Goal: Navigation & Orientation: Find specific page/section

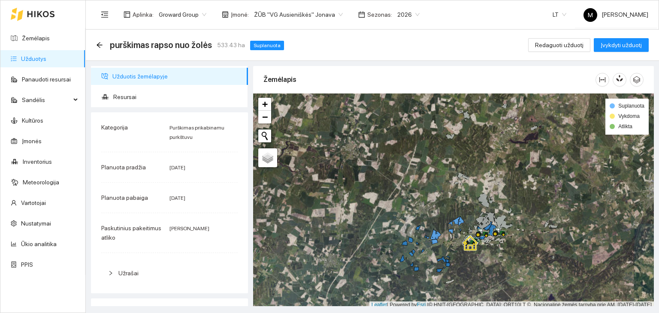
scroll to position [2, 0]
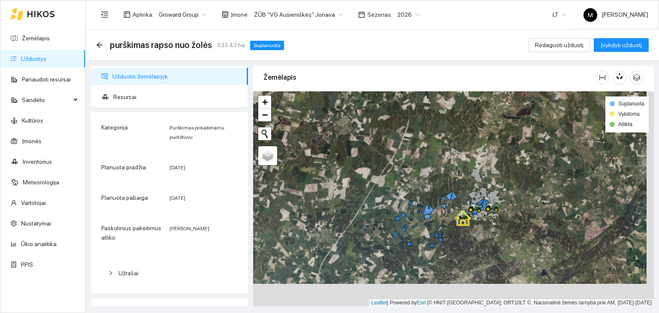
drag, startPoint x: 481, startPoint y: 273, endPoint x: 471, endPoint y: 243, distance: 32.3
click at [471, 244] on div at bounding box center [453, 199] width 401 height 216
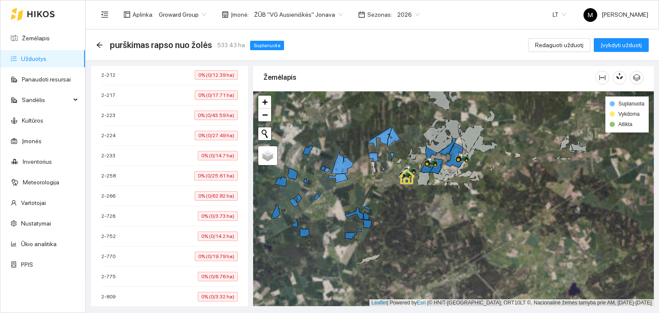
scroll to position [644, 0]
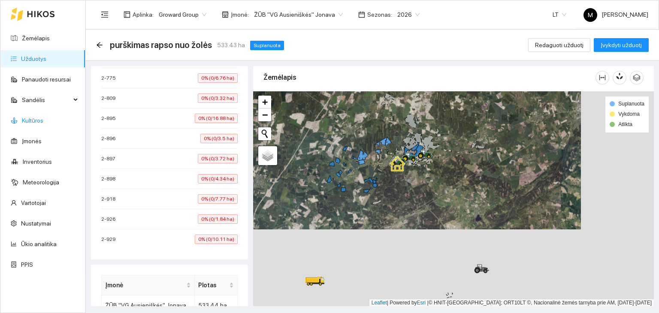
click at [33, 119] on link "Kultūros" at bounding box center [32, 120] width 21 height 7
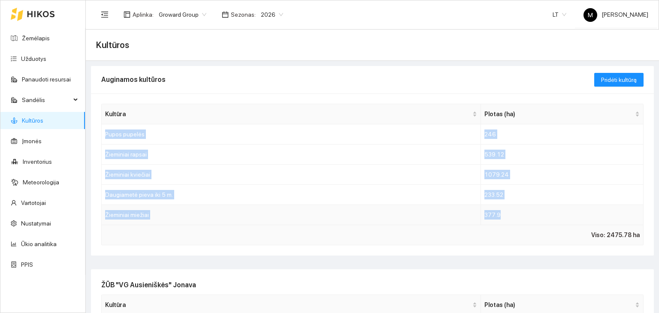
drag, startPoint x: 105, startPoint y: 131, endPoint x: 530, endPoint y: 216, distance: 433.5
click at [530, 216] on tbody "Pupos pupelės 246 Žieminiai rapsai 539.12 Žieminiai kviečiai 1079.24 Daugiametė…" at bounding box center [373, 175] width 542 height 101
copy tbody "Pupos pupelės 246 Žieminiai rapsai 539.12 Žieminiai kviečiai 1079.24 Daugiametė…"
click at [35, 39] on link "Žemėlapis" at bounding box center [36, 38] width 28 height 7
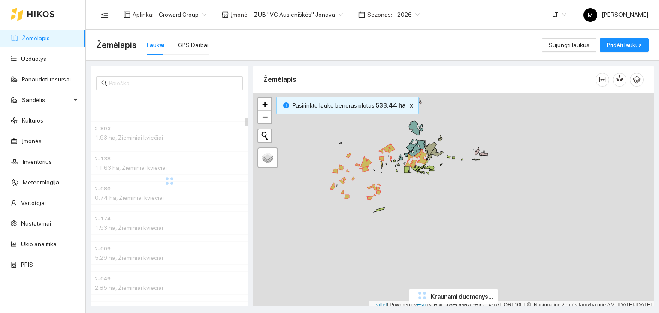
scroll to position [2, 0]
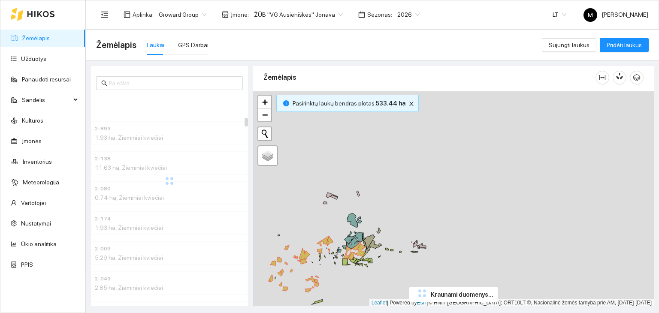
drag, startPoint x: 453, startPoint y: 129, endPoint x: 392, endPoint y: 219, distance: 108.5
click at [392, 219] on div "+ − Nieko nerasta. Bandykite dar kartą. Žemėlapis Palydovas Leaflet | Powered b…" at bounding box center [453, 199] width 401 height 216
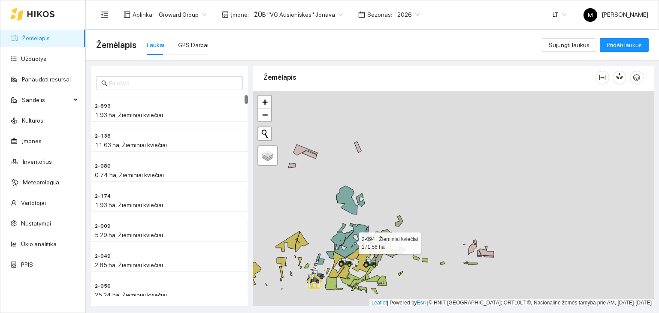
click at [352, 241] on icon at bounding box center [349, 240] width 36 height 35
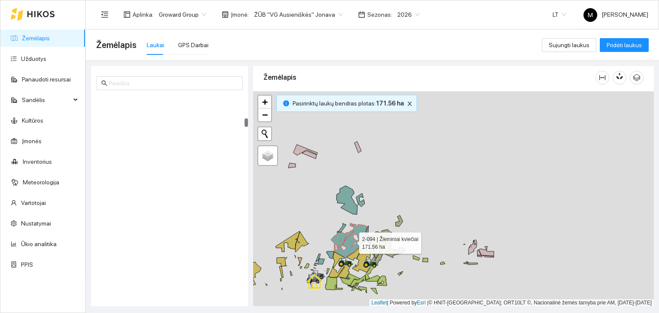
scroll to position [600, 0]
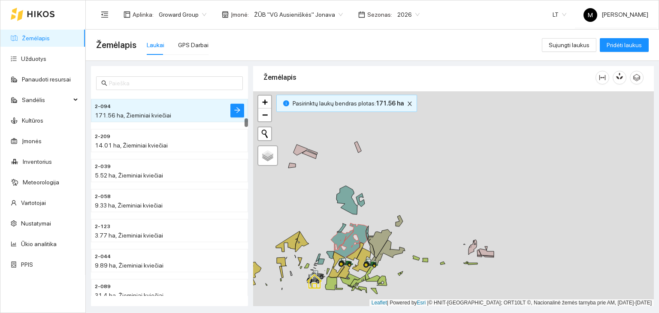
click at [341, 228] on div at bounding box center [453, 199] width 401 height 216
click at [340, 231] on icon at bounding box center [341, 228] width 9 height 9
click at [347, 201] on icon at bounding box center [347, 200] width 21 height 29
click at [364, 203] on icon at bounding box center [360, 200] width 9 height 13
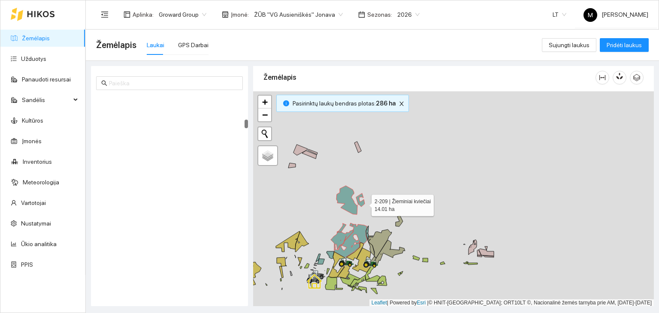
scroll to position [631, 0]
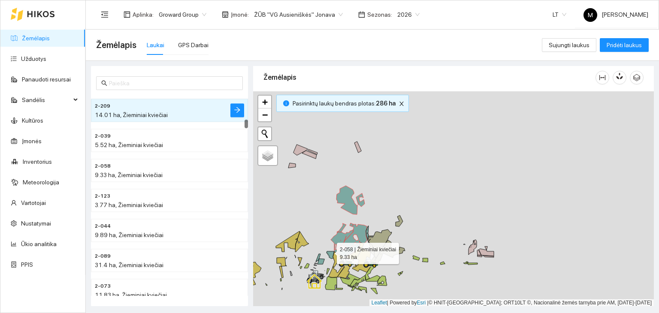
click at [329, 252] on icon at bounding box center [330, 255] width 7 height 7
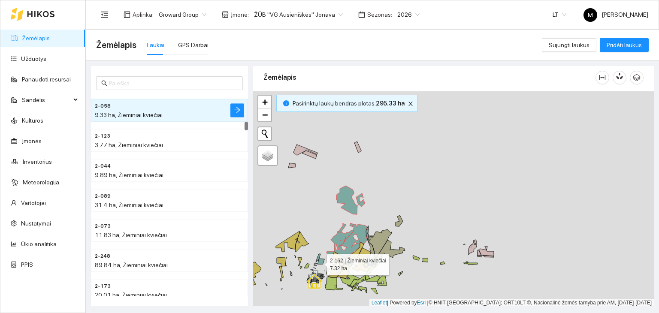
click at [319, 262] on icon at bounding box center [321, 262] width 7 height 6
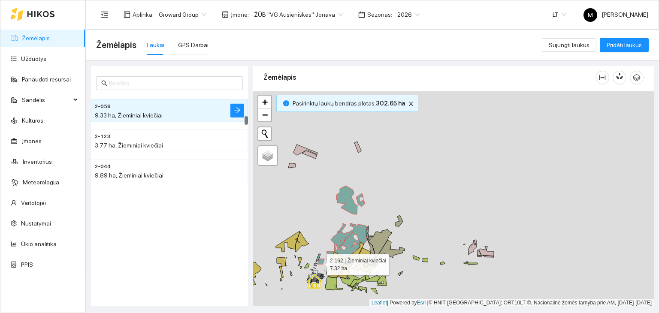
scroll to position [541, 0]
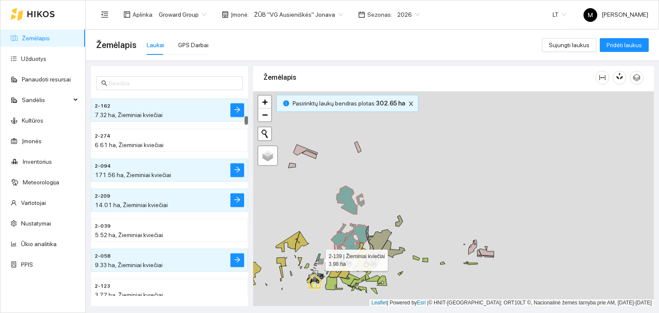
click at [318, 258] on icon at bounding box center [318, 258] width 5 height 8
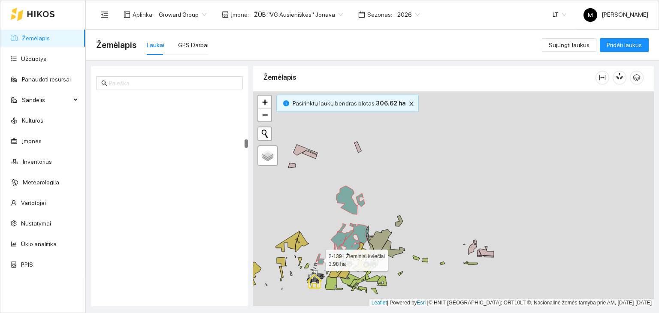
scroll to position [1141, 0]
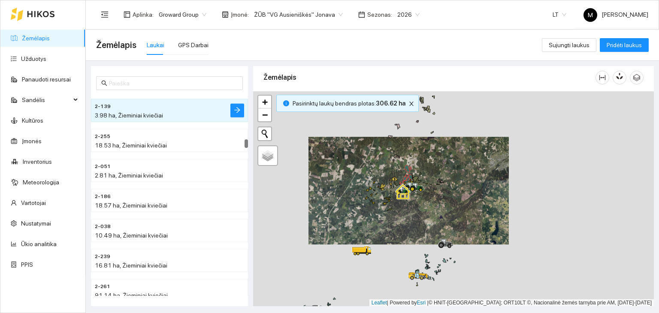
click at [398, 14] on span "2026" at bounding box center [409, 14] width 22 height 13
click at [396, 100] on div "2025" at bounding box center [398, 99] width 22 height 9
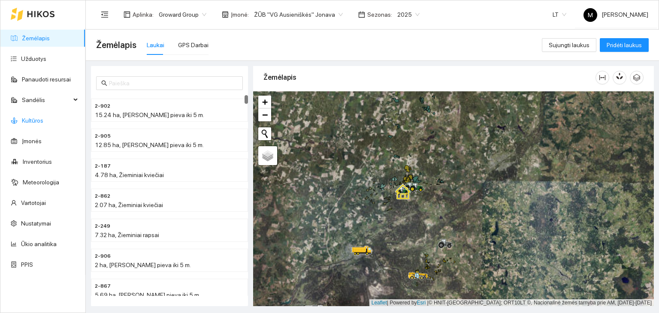
click at [30, 124] on link "Kultūros" at bounding box center [32, 120] width 21 height 7
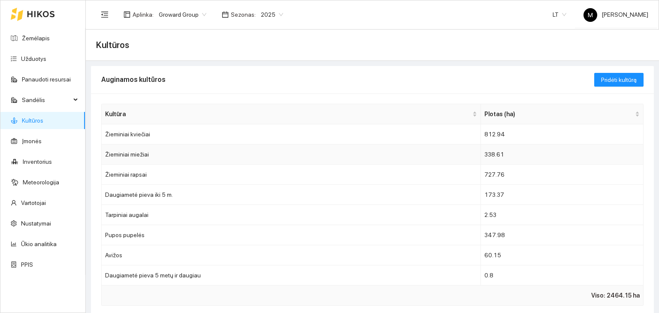
scroll to position [43, 0]
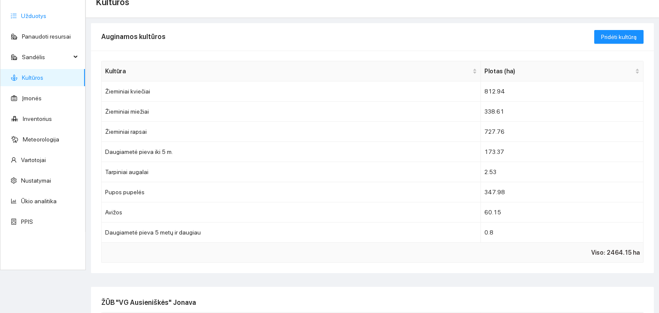
click at [43, 19] on link "Užduotys" at bounding box center [33, 15] width 25 height 7
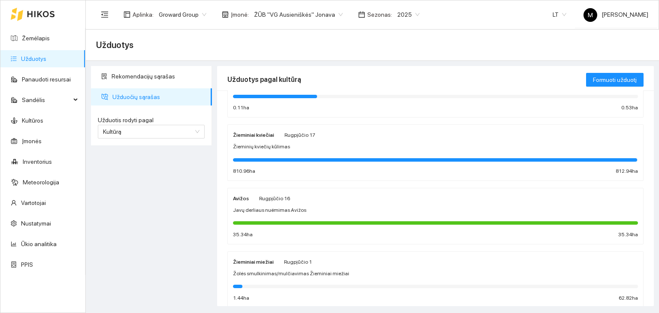
scroll to position [301, 0]
click at [27, 42] on link "Žemėlapis" at bounding box center [36, 38] width 28 height 7
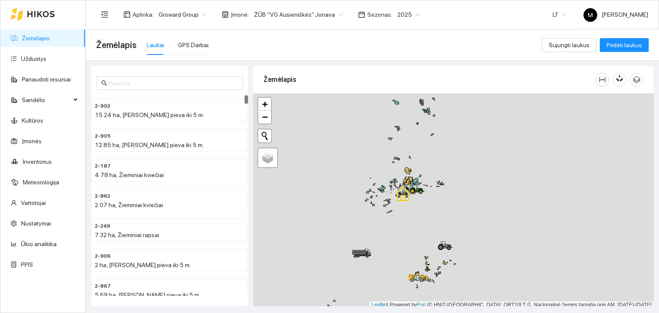
scroll to position [2, 0]
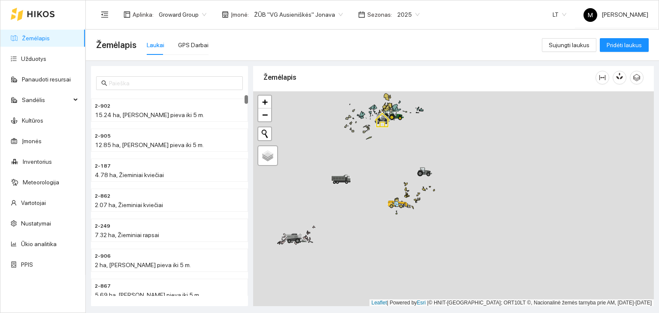
drag, startPoint x: 407, startPoint y: 243, endPoint x: 390, endPoint y: 185, distance: 59.5
click at [389, 177] on div at bounding box center [453, 199] width 401 height 216
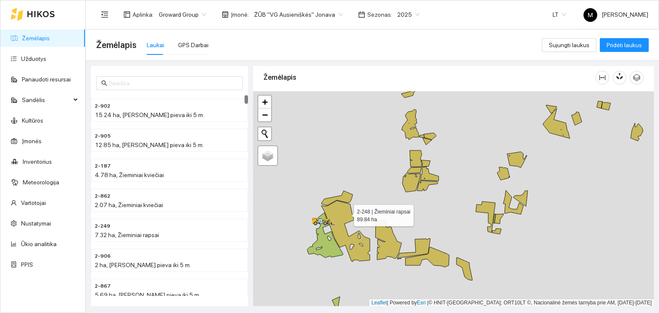
click at [346, 213] on icon at bounding box center [346, 231] width 49 height 61
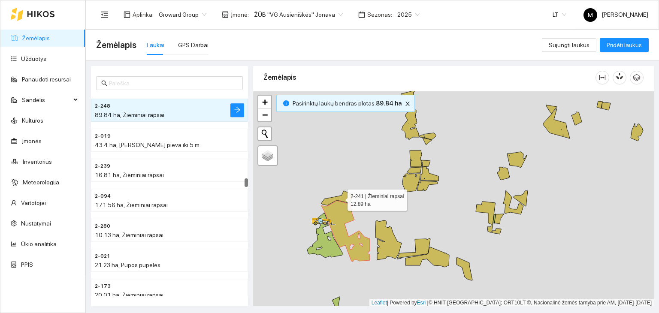
click at [340, 197] on icon at bounding box center [337, 198] width 31 height 15
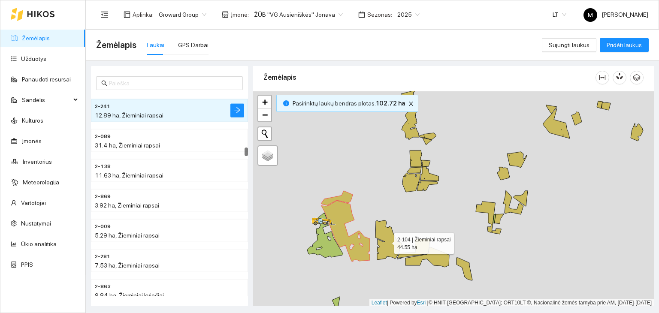
click at [385, 248] on icon at bounding box center [389, 240] width 26 height 39
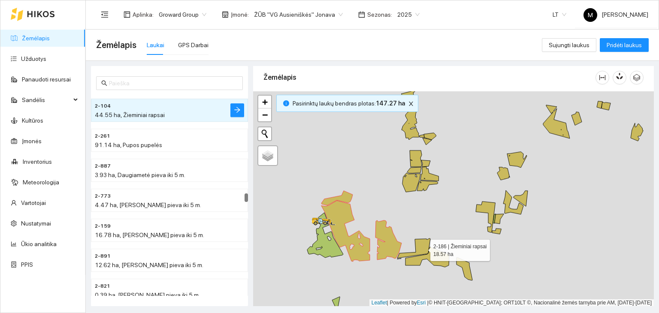
click at [423, 248] on icon at bounding box center [414, 249] width 33 height 21
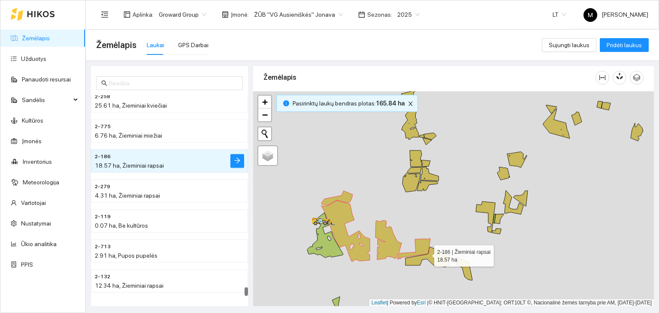
click at [430, 257] on icon at bounding box center [428, 257] width 44 height 20
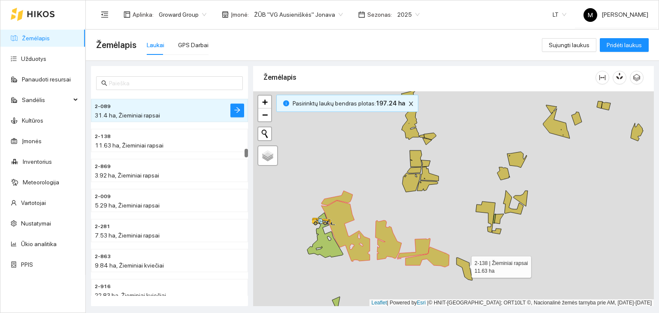
click at [464, 265] on icon at bounding box center [465, 269] width 16 height 23
click at [412, 175] on icon at bounding box center [412, 182] width 18 height 19
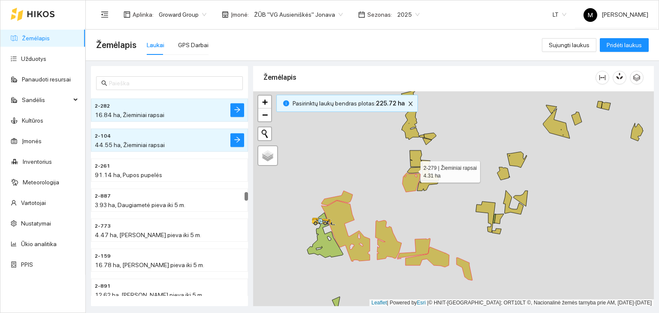
click at [413, 170] on icon at bounding box center [414, 170] width 14 height 6
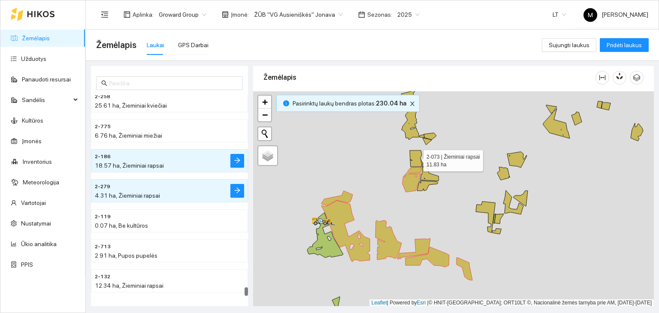
drag, startPoint x: 416, startPoint y: 160, endPoint x: 428, endPoint y: 163, distance: 12.4
click at [416, 160] on icon at bounding box center [416, 159] width 12 height 16
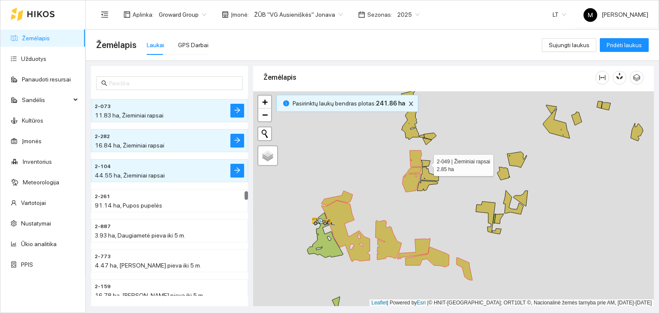
click at [428, 163] on icon at bounding box center [426, 164] width 9 height 6
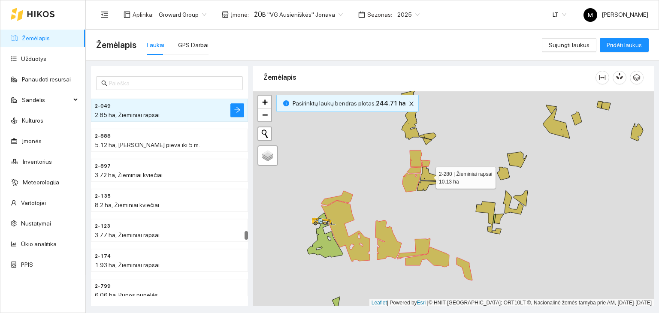
click at [425, 176] on icon at bounding box center [430, 174] width 18 height 14
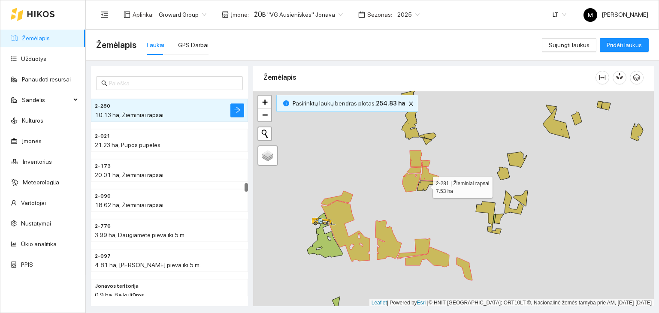
click at [424, 185] on icon at bounding box center [427, 186] width 21 height 10
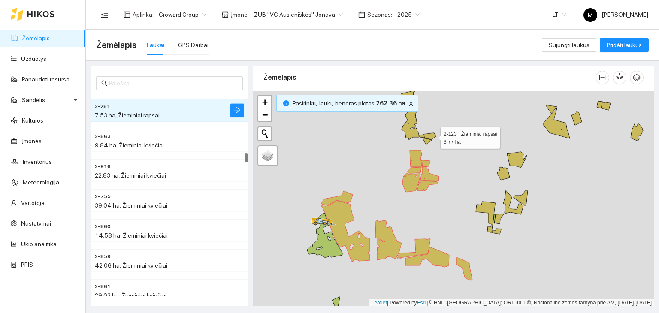
click at [433, 136] on icon at bounding box center [430, 136] width 12 height 7
click at [428, 141] on icon at bounding box center [427, 141] width 9 height 7
click at [424, 136] on icon at bounding box center [422, 136] width 5 height 3
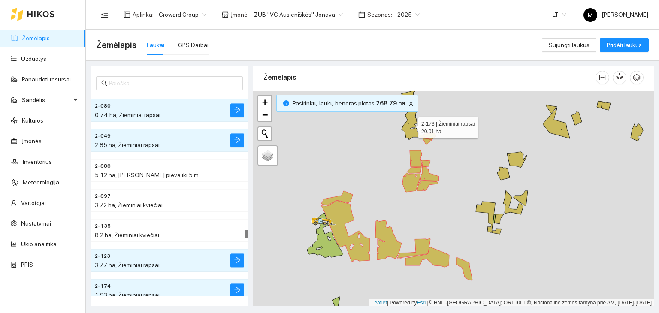
click at [414, 132] on icon at bounding box center [411, 124] width 18 height 30
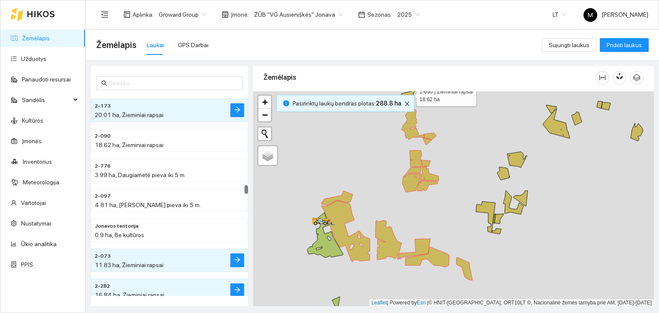
click at [409, 93] on icon at bounding box center [411, 85] width 28 height 24
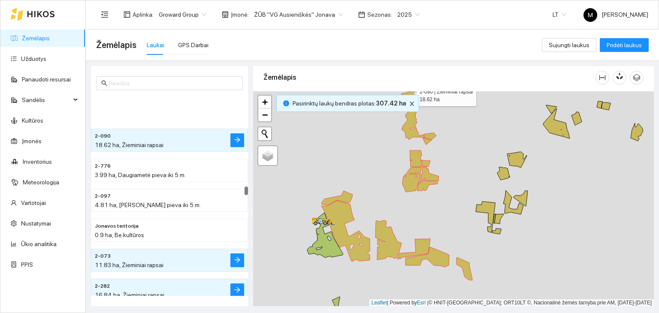
scroll to position [2400, 0]
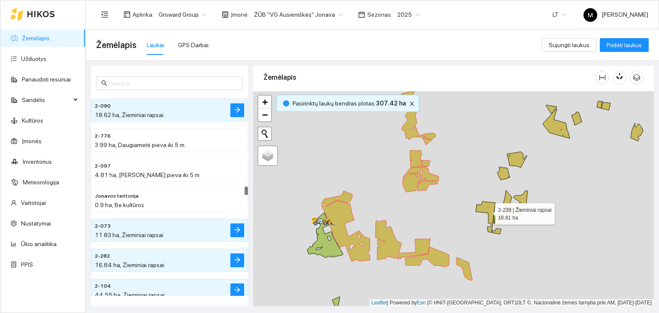
click at [483, 209] on icon at bounding box center [485, 217] width 19 height 31
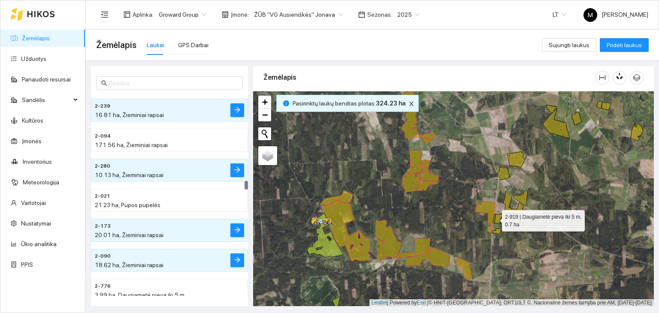
click at [495, 218] on icon at bounding box center [494, 218] width 3 height 9
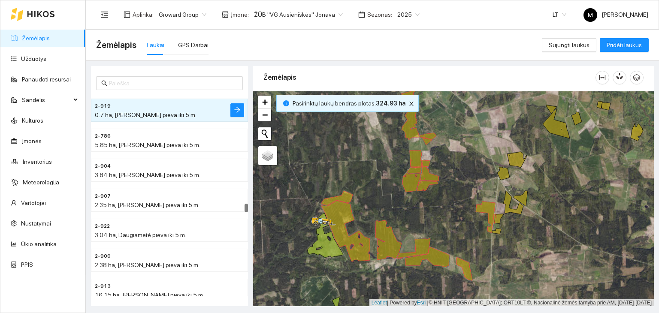
click at [500, 228] on div at bounding box center [453, 199] width 401 height 216
click at [495, 219] on icon at bounding box center [494, 218] width 3 height 9
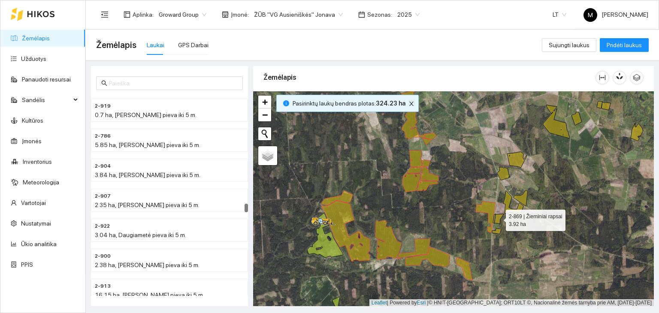
click at [499, 218] on icon at bounding box center [499, 219] width 9 height 10
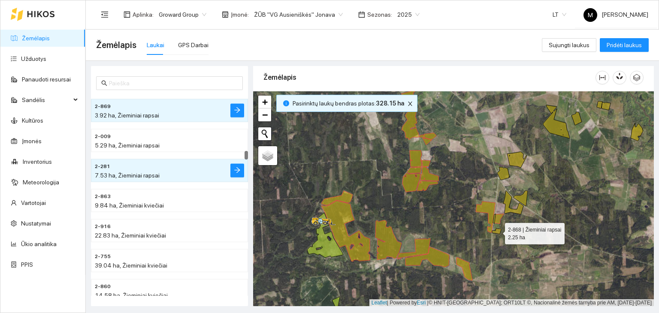
click at [498, 231] on icon at bounding box center [496, 232] width 9 height 6
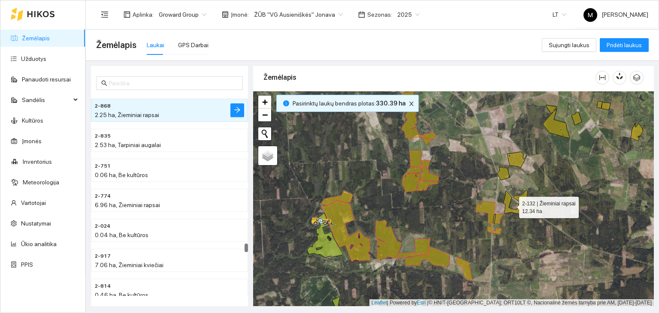
click at [507, 201] on icon at bounding box center [514, 203] width 20 height 24
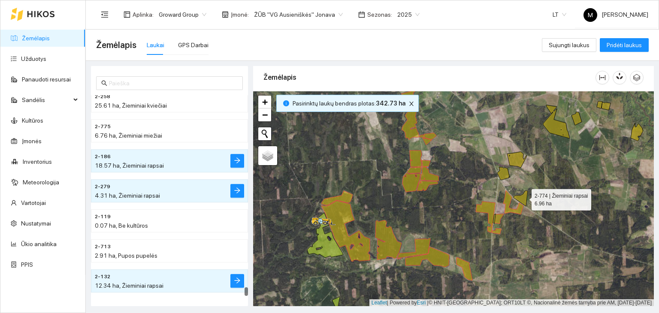
click at [524, 197] on icon at bounding box center [521, 198] width 14 height 15
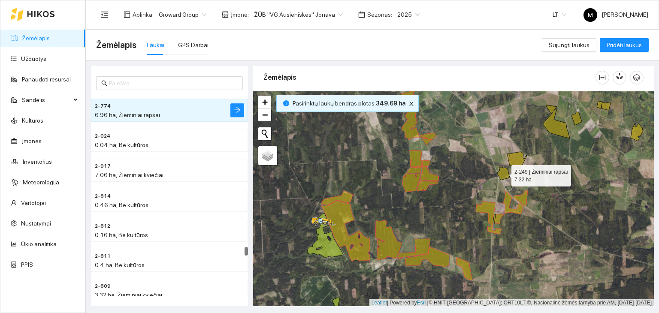
click at [505, 171] on icon at bounding box center [504, 173] width 12 height 13
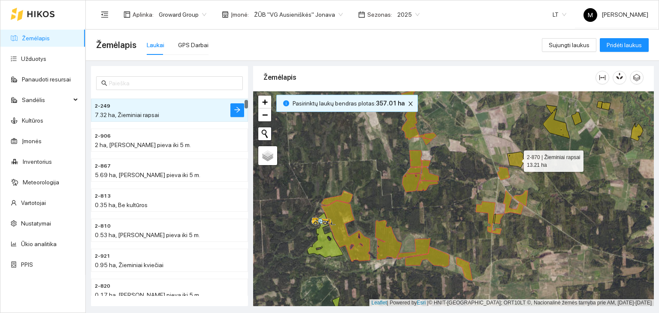
click at [513, 158] on icon at bounding box center [517, 160] width 20 height 16
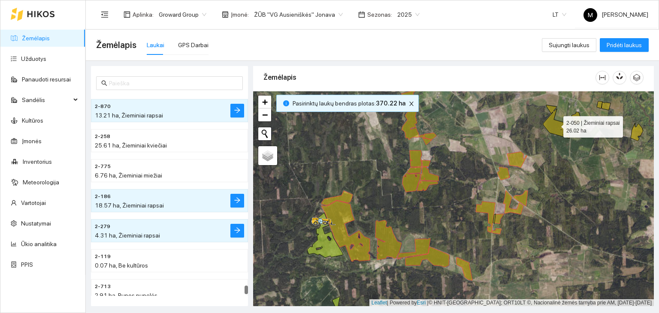
drag, startPoint x: 560, startPoint y: 128, endPoint x: 572, endPoint y: 122, distance: 13.4
click at [560, 128] on icon at bounding box center [557, 121] width 27 height 33
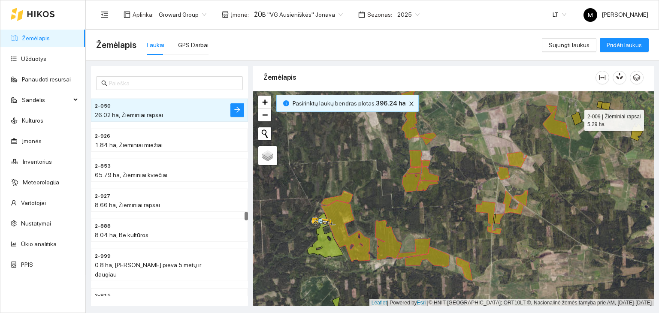
click at [578, 122] on icon at bounding box center [577, 118] width 10 height 13
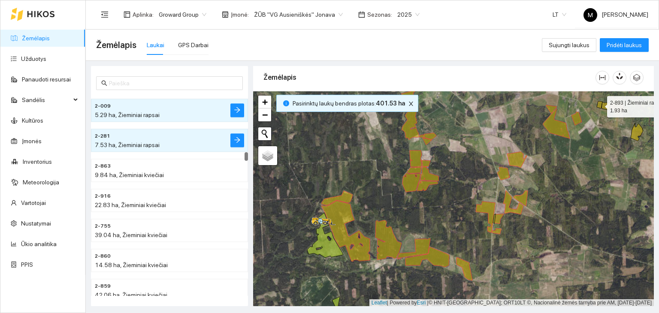
click at [599, 103] on icon at bounding box center [600, 104] width 6 height 7
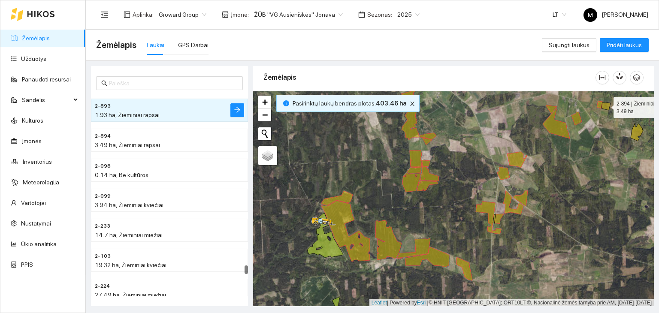
click at [606, 105] on icon at bounding box center [606, 106] width 9 height 8
click at [637, 133] on icon at bounding box center [637, 132] width 12 height 18
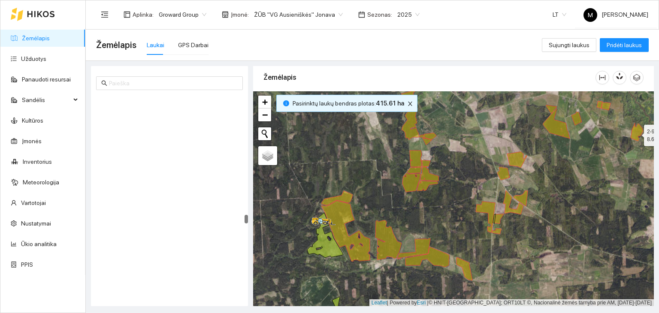
scroll to position [3151, 0]
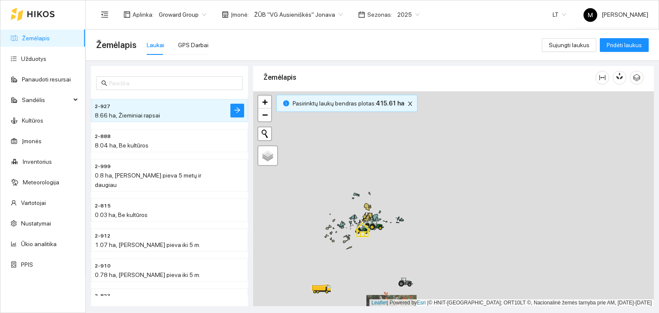
drag, startPoint x: 419, startPoint y: 191, endPoint x: 355, endPoint y: 232, distance: 75.7
click at [393, 236] on div at bounding box center [453, 199] width 401 height 216
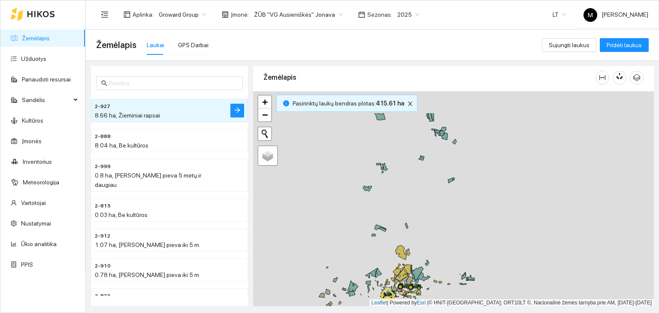
drag, startPoint x: 392, startPoint y: 194, endPoint x: 338, endPoint y: 240, distance: 70.6
click at [338, 240] on div at bounding box center [453, 199] width 401 height 216
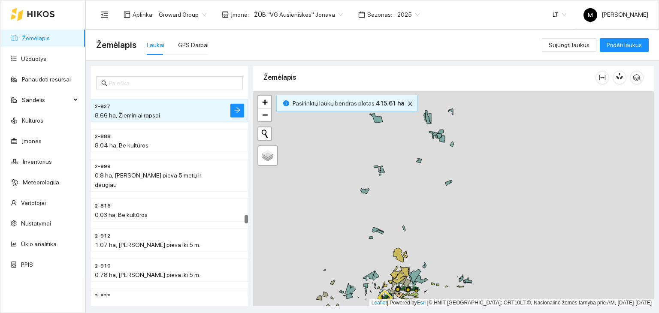
click at [406, 106] on button "button" at bounding box center [410, 104] width 10 height 10
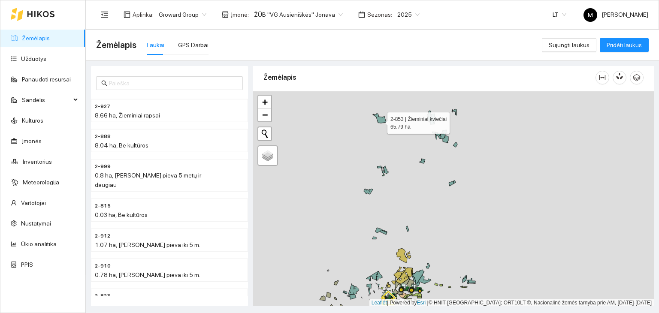
click at [382, 121] on icon at bounding box center [379, 118] width 13 height 9
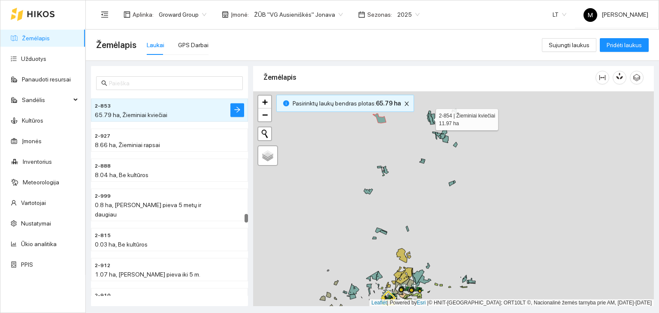
click at [429, 119] on icon at bounding box center [428, 117] width 3 height 9
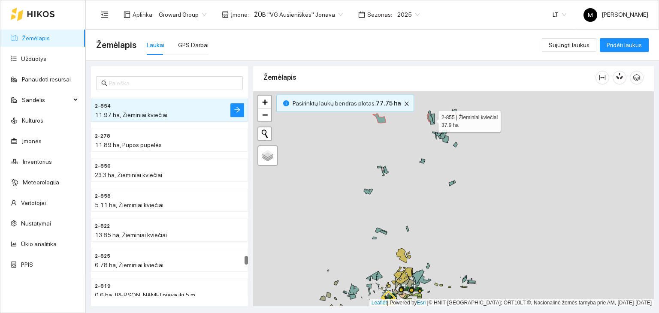
click at [431, 119] on icon at bounding box center [431, 118] width 6 height 14
click at [435, 115] on icon at bounding box center [432, 118] width 3 height 9
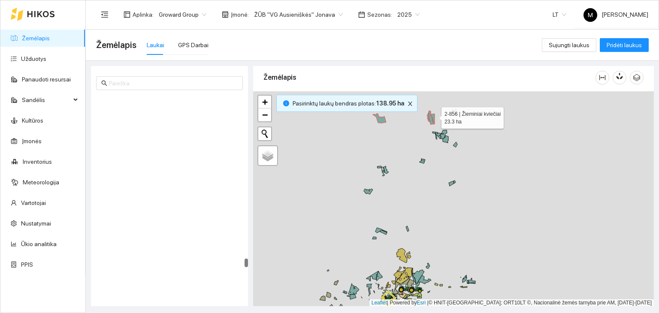
scroll to position [4294, 0]
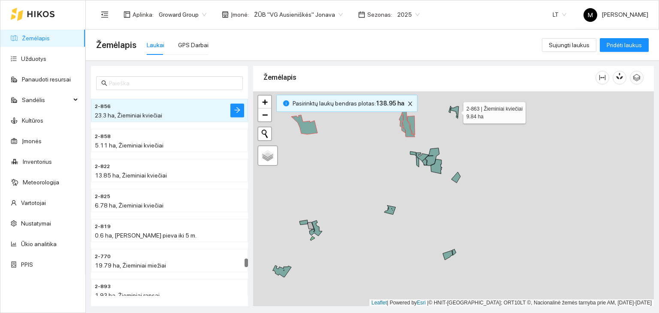
click at [455, 110] on icon at bounding box center [455, 112] width 8 height 12
click at [450, 111] on icon at bounding box center [450, 109] width 3 height 7
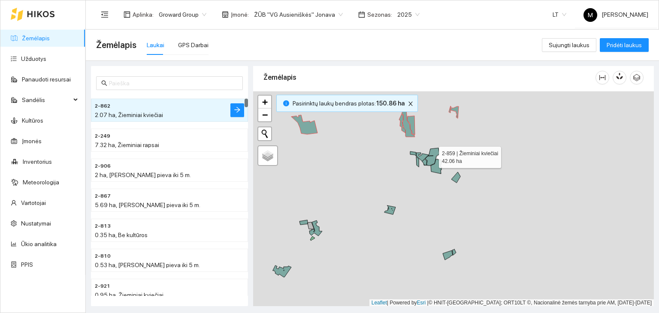
click at [431, 155] on icon at bounding box center [430, 157] width 17 height 18
click at [422, 156] on icon at bounding box center [422, 157] width 12 height 9
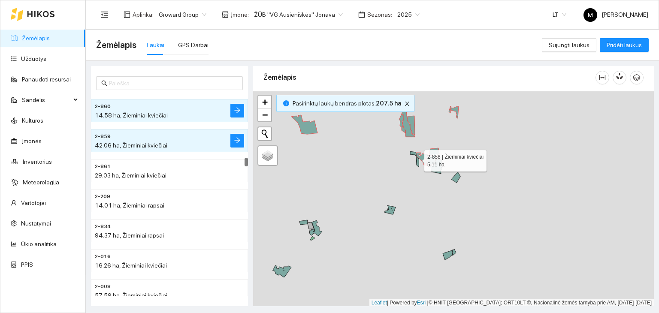
click at [417, 159] on icon at bounding box center [417, 162] width 3 height 10
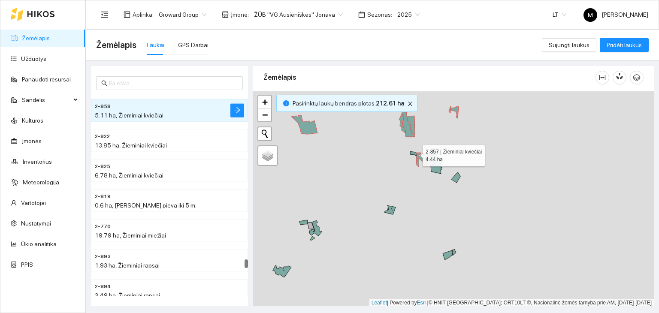
click at [415, 153] on icon at bounding box center [413, 154] width 6 height 5
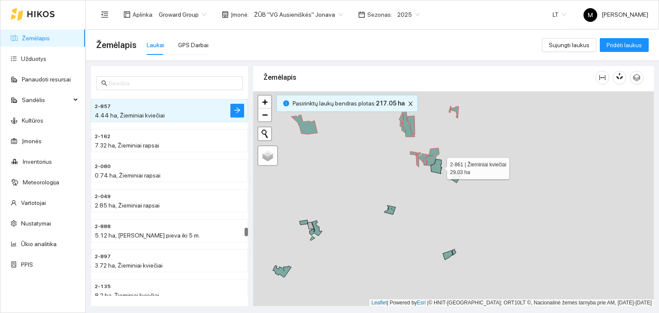
click at [440, 166] on icon at bounding box center [436, 166] width 11 height 15
click at [457, 182] on icon at bounding box center [456, 177] width 9 height 11
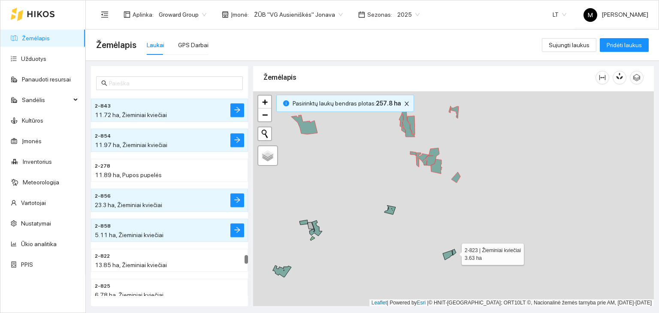
click at [455, 251] on icon at bounding box center [455, 252] width 4 height 6
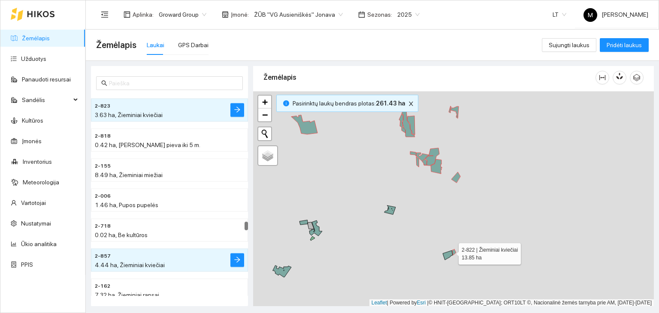
click at [449, 252] on icon at bounding box center [448, 255] width 10 height 9
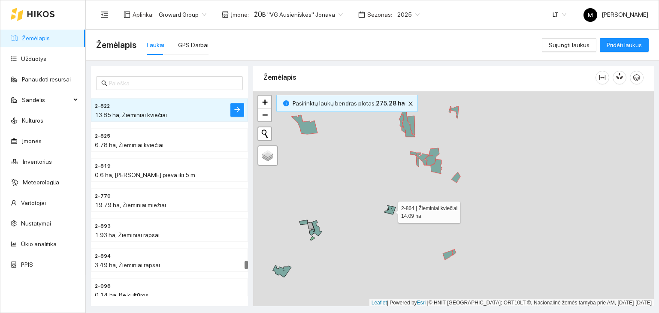
click at [393, 209] on icon at bounding box center [390, 210] width 11 height 9
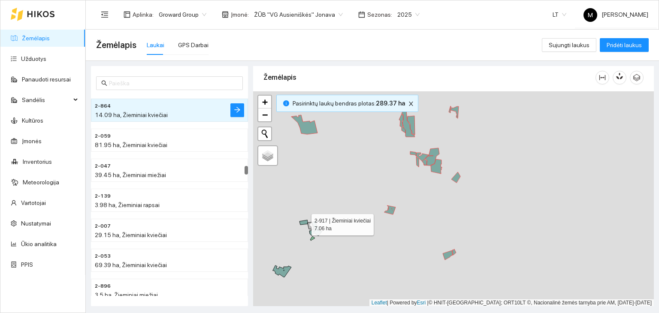
click at [305, 222] on icon at bounding box center [304, 222] width 8 height 5
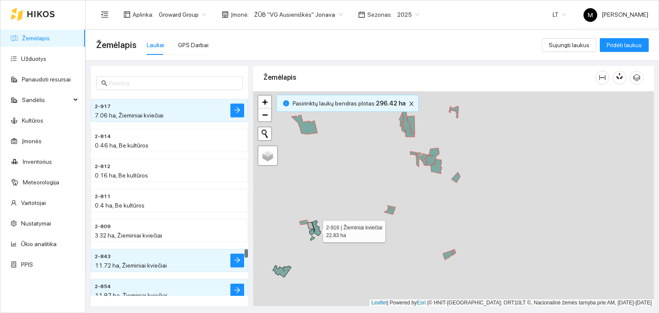
click at [320, 232] on icon at bounding box center [316, 228] width 13 height 15
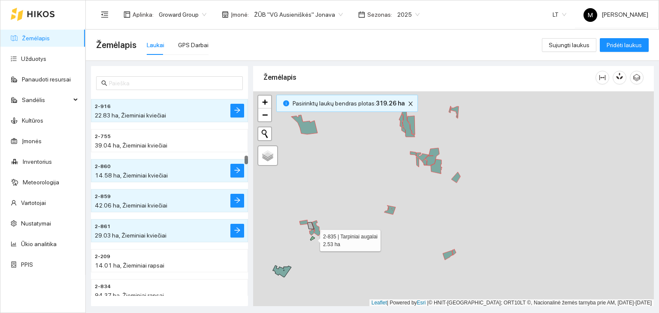
click at [314, 239] on icon at bounding box center [312, 239] width 5 height 4
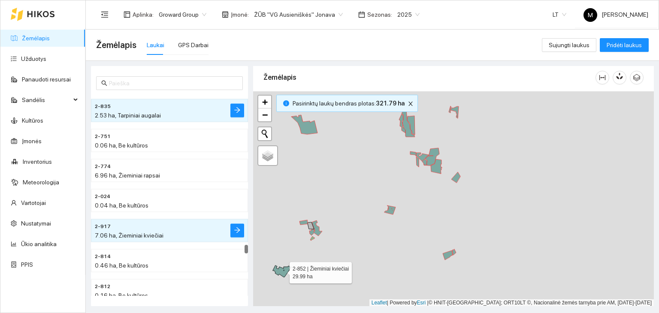
click at [284, 275] on icon at bounding box center [282, 272] width 18 height 12
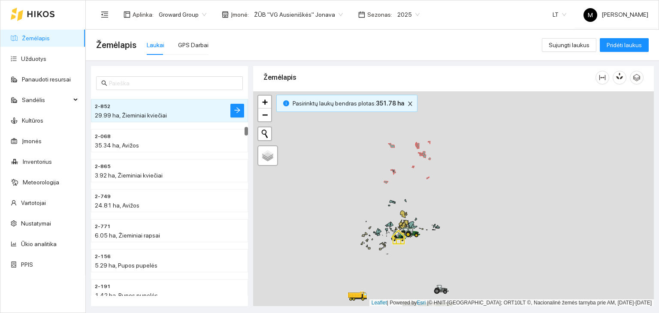
drag, startPoint x: 361, startPoint y: 265, endPoint x: 404, endPoint y: 200, distance: 78.6
click at [404, 200] on div at bounding box center [453, 199] width 401 height 216
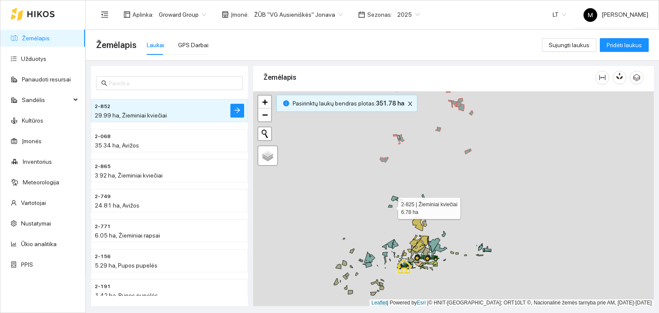
click at [392, 207] on icon at bounding box center [391, 206] width 4 height 2
click at [395, 199] on icon at bounding box center [398, 199] width 12 height 7
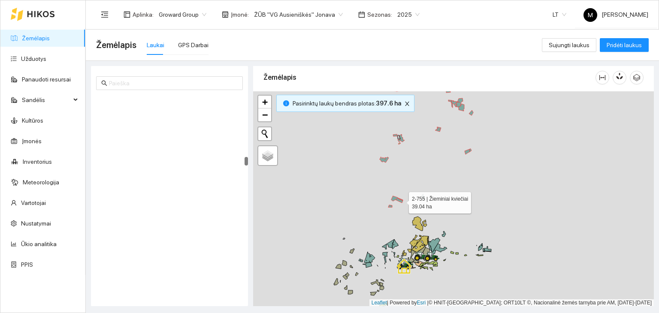
scroll to position [1621, 0]
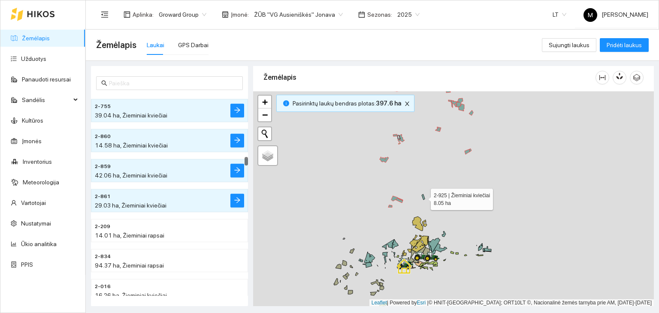
click at [424, 198] on icon at bounding box center [423, 197] width 3 height 6
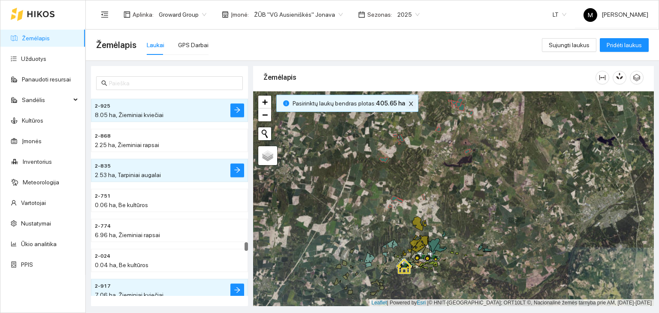
click at [410, 102] on span "close" at bounding box center [411, 104] width 9 height 6
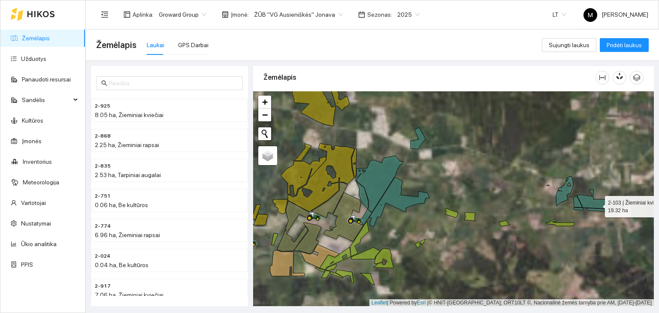
click at [598, 204] on icon at bounding box center [592, 199] width 30 height 19
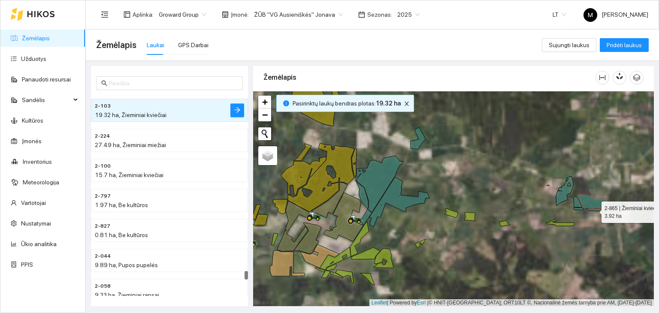
click at [594, 210] on icon at bounding box center [590, 210] width 33 height 4
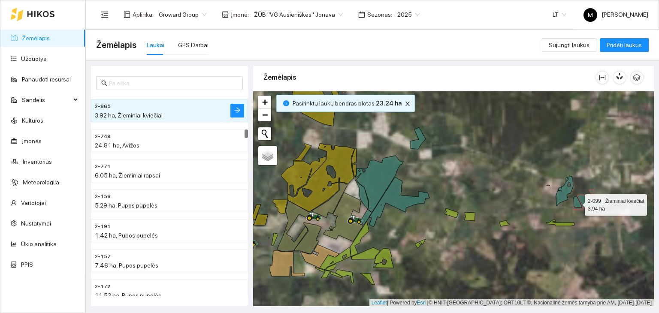
click at [578, 205] on icon at bounding box center [578, 202] width 8 height 12
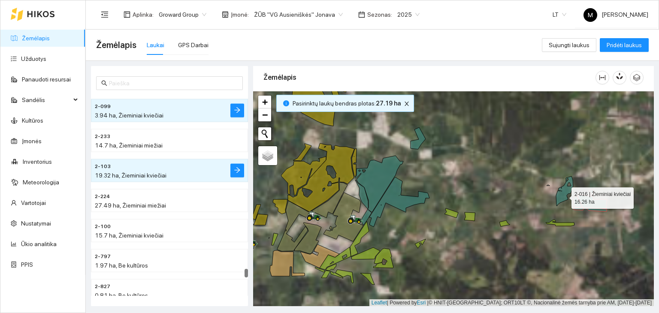
click at [563, 195] on icon at bounding box center [564, 191] width 17 height 30
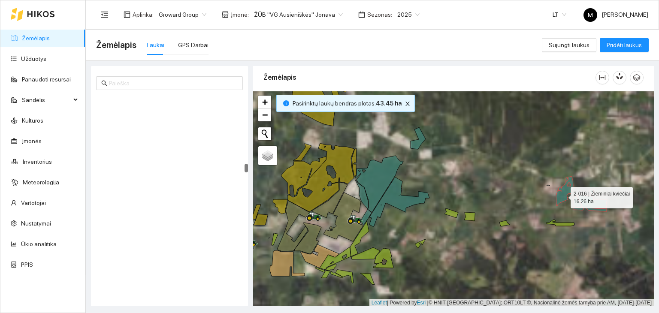
scroll to position [1801, 0]
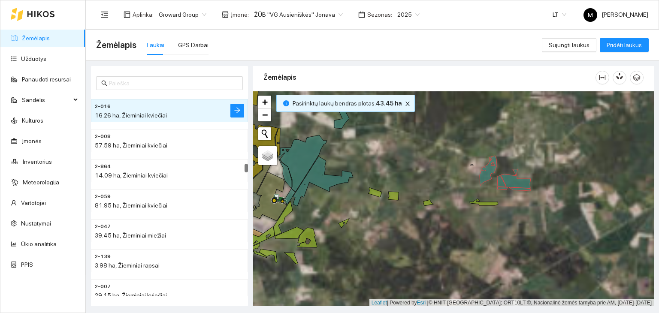
drag, startPoint x: 547, startPoint y: 227, endPoint x: 470, endPoint y: 207, distance: 79.2
click at [470, 207] on div at bounding box center [453, 199] width 401 height 216
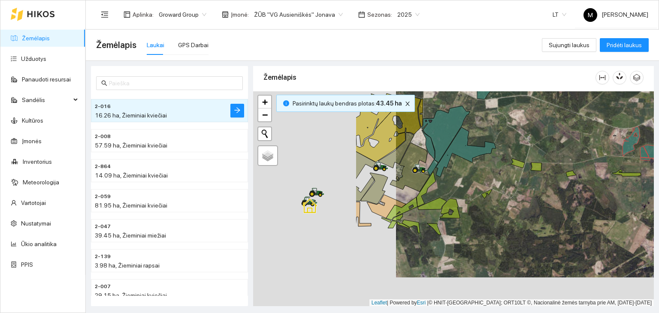
drag, startPoint x: 370, startPoint y: 219, endPoint x: 515, endPoint y: 188, distance: 148.4
click at [515, 189] on div at bounding box center [453, 199] width 401 height 216
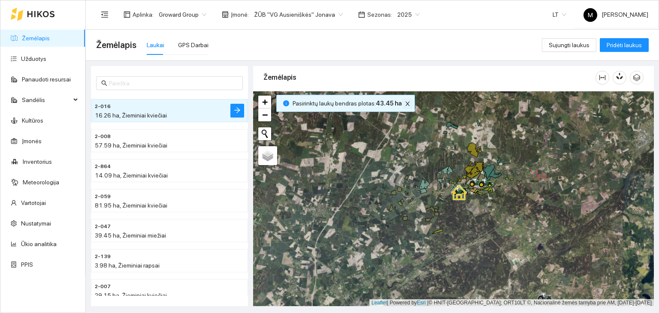
click at [405, 101] on icon "close" at bounding box center [408, 104] width 6 height 6
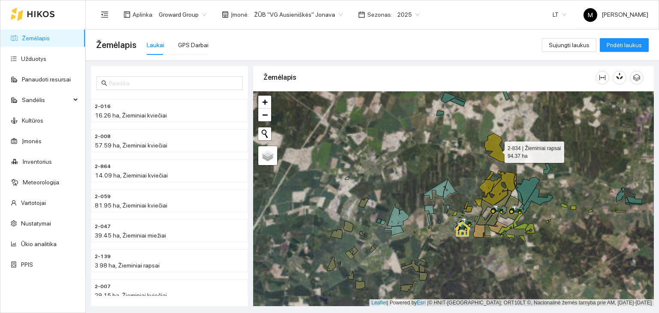
click at [497, 150] on icon at bounding box center [495, 148] width 21 height 29
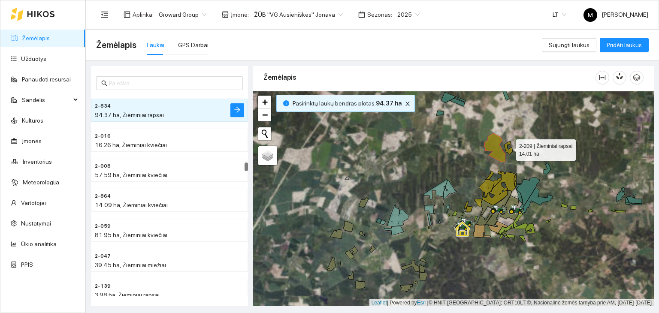
click at [511, 152] on icon at bounding box center [508, 147] width 9 height 13
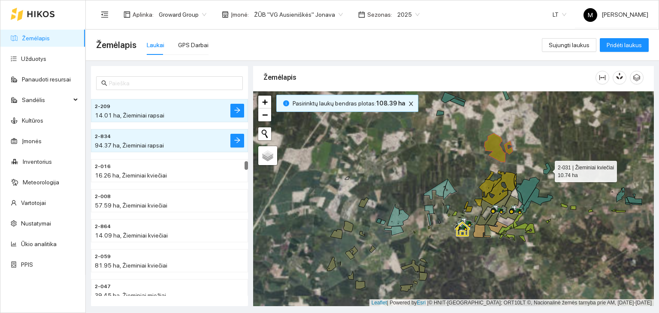
click at [545, 173] on icon at bounding box center [547, 168] width 7 height 11
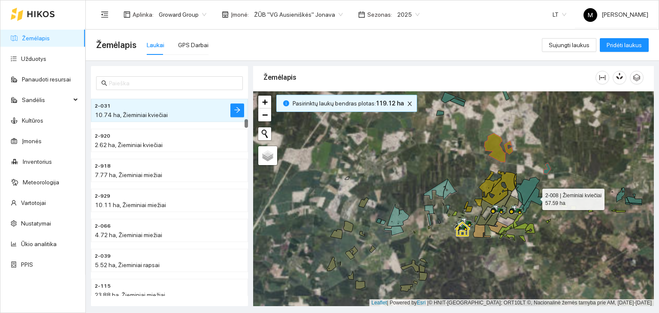
click at [534, 197] on icon at bounding box center [538, 200] width 30 height 25
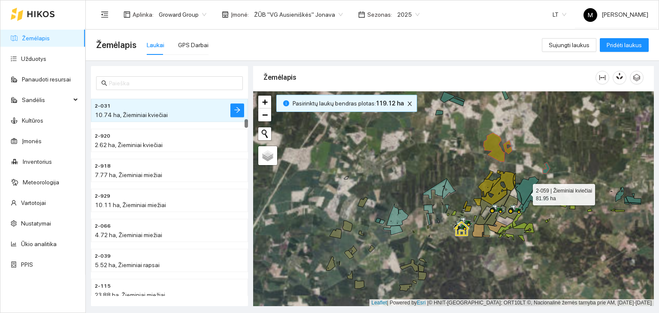
click at [527, 191] on icon at bounding box center [527, 191] width 24 height 28
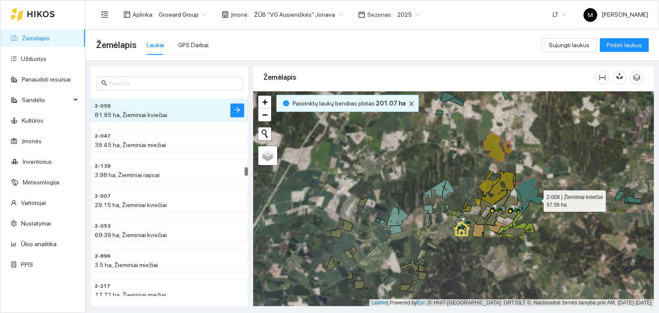
click at [533, 197] on icon at bounding box center [537, 200] width 30 height 25
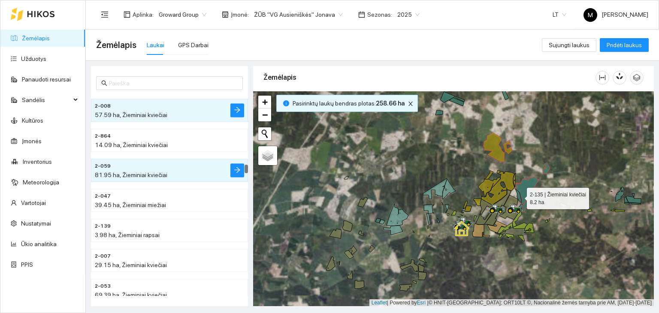
click at [521, 198] on icon at bounding box center [519, 196] width 6 height 14
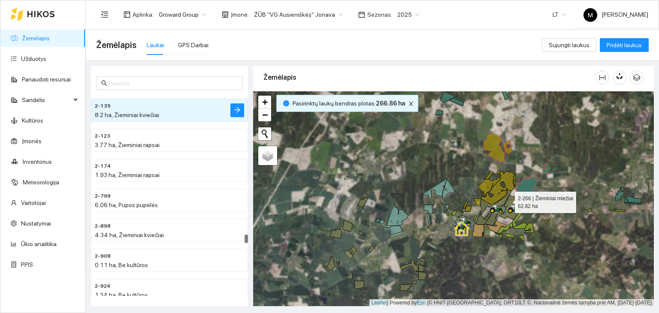
click at [507, 200] on icon at bounding box center [510, 207] width 20 height 24
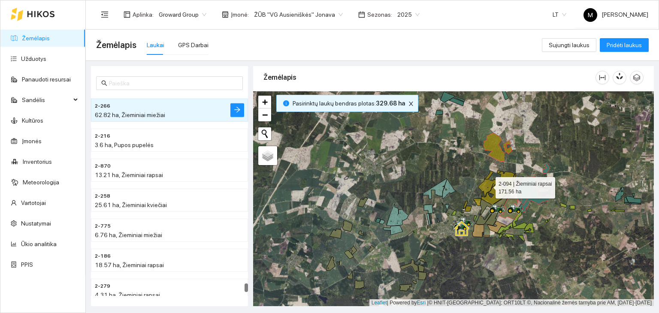
click at [498, 196] on icon at bounding box center [496, 187] width 36 height 35
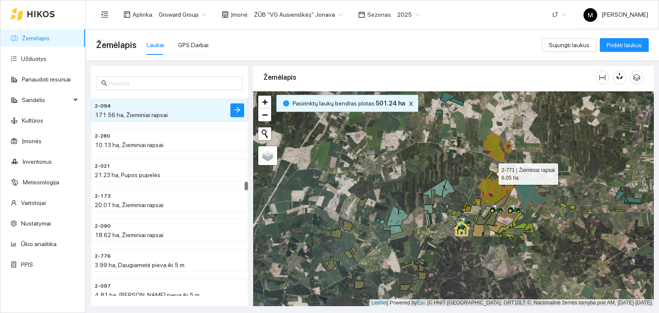
click at [491, 172] on icon at bounding box center [488, 175] width 9 height 9
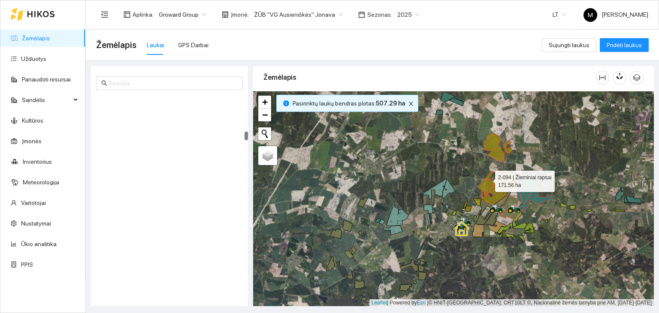
scroll to position [961, 0]
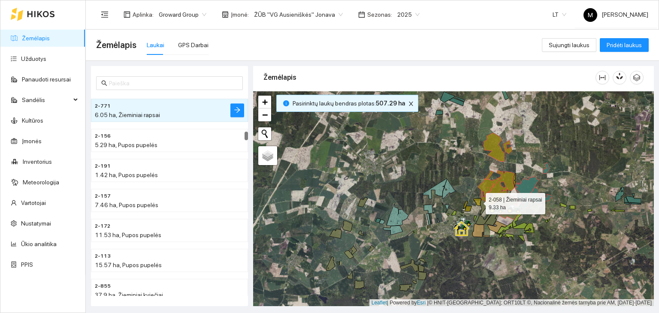
click at [477, 201] on icon at bounding box center [477, 202] width 7 height 7
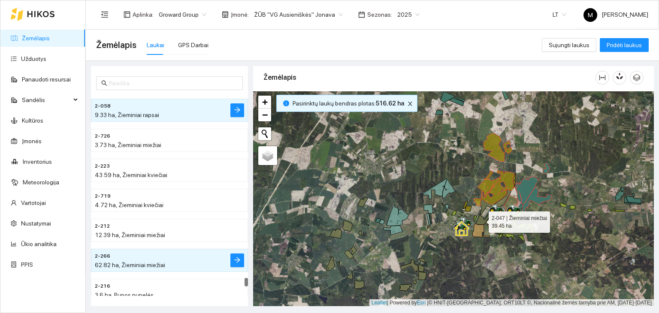
click at [481, 220] on icon at bounding box center [484, 212] width 16 height 26
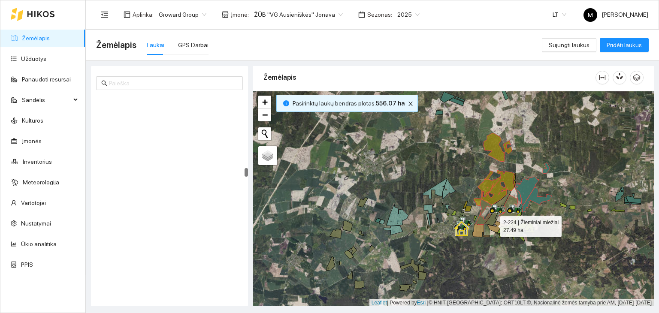
scroll to position [1923, 0]
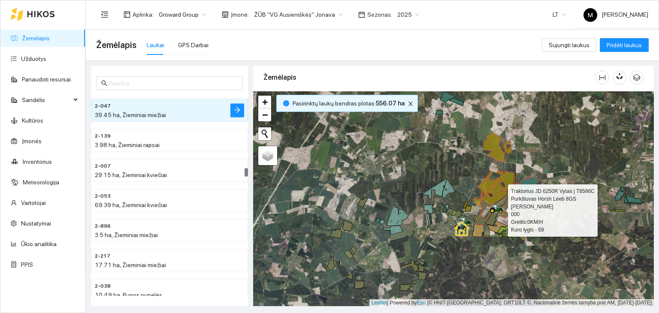
click at [494, 218] on div at bounding box center [491, 213] width 5 height 21
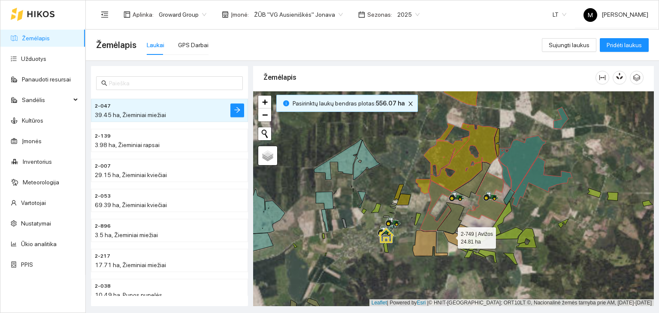
click at [451, 236] on icon at bounding box center [462, 237] width 39 height 24
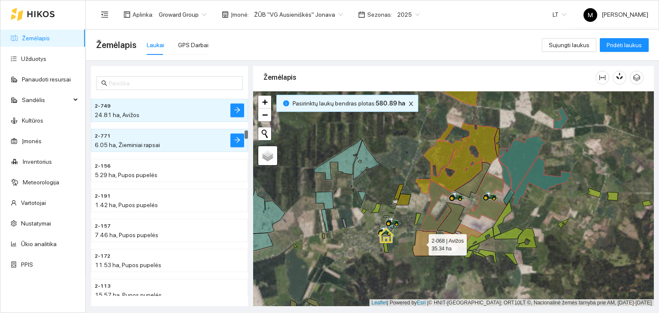
click at [421, 243] on icon at bounding box center [430, 244] width 35 height 26
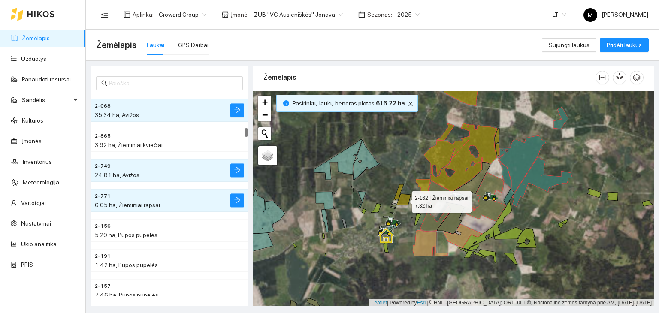
click at [406, 200] on icon at bounding box center [404, 199] width 14 height 11
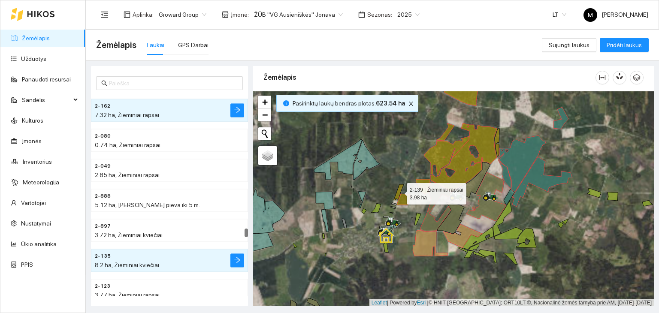
click at [397, 194] on icon at bounding box center [399, 193] width 10 height 16
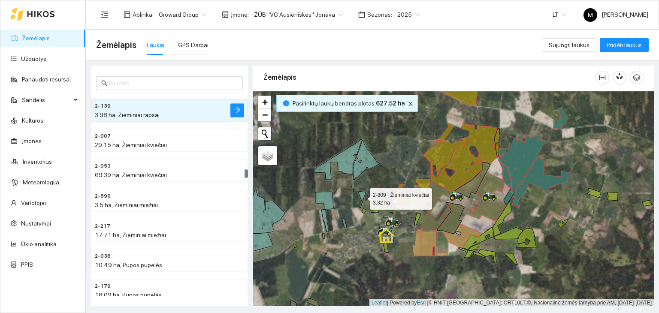
click at [362, 197] on icon at bounding box center [362, 199] width 8 height 17
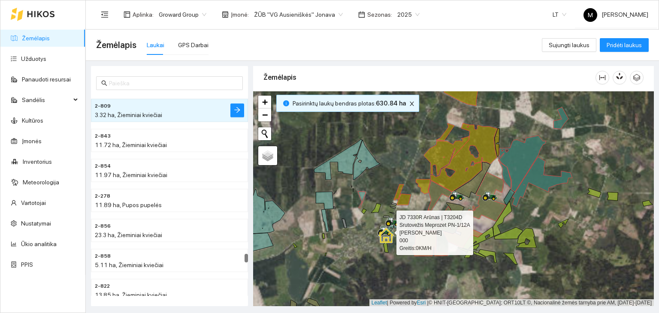
click at [392, 227] on icon at bounding box center [385, 231] width 15 height 9
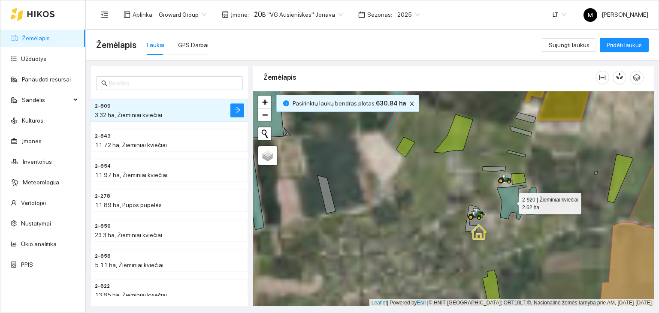
click at [507, 200] on icon at bounding box center [512, 202] width 30 height 35
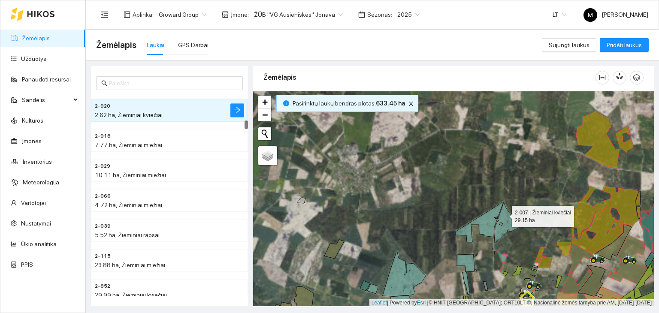
click at [504, 214] on icon at bounding box center [508, 223] width 27 height 40
drag, startPoint x: 491, startPoint y: 215, endPoint x: 487, endPoint y: 222, distance: 7.7
click at [490, 216] on icon at bounding box center [480, 222] width 48 height 40
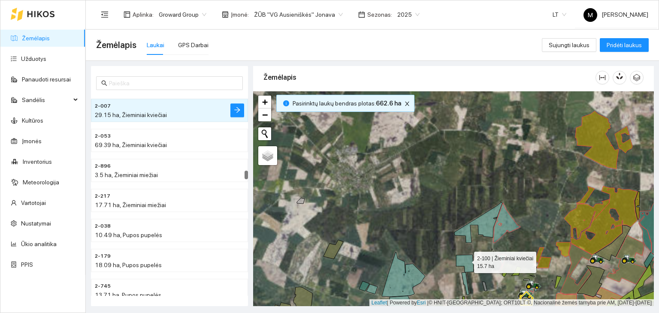
click at [467, 260] on icon at bounding box center [465, 264] width 18 height 18
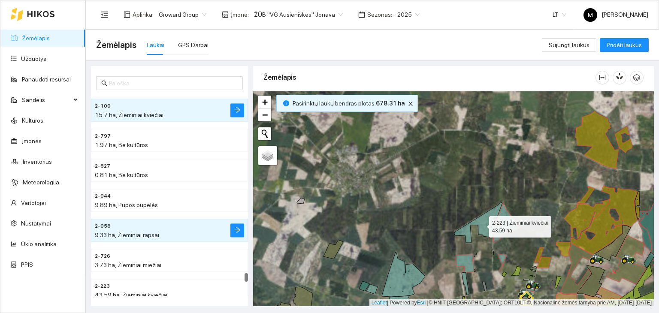
click at [489, 225] on icon at bounding box center [479, 223] width 48 height 40
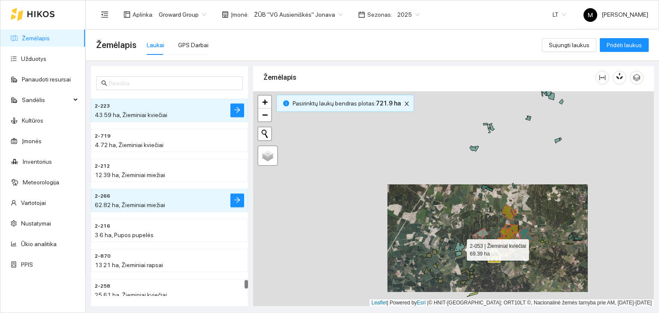
click at [459, 248] on icon at bounding box center [460, 246] width 11 height 11
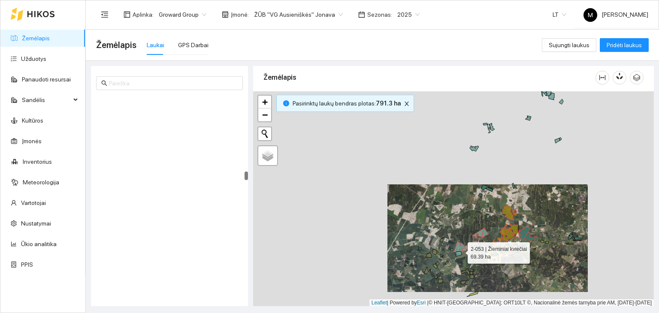
scroll to position [2013, 0]
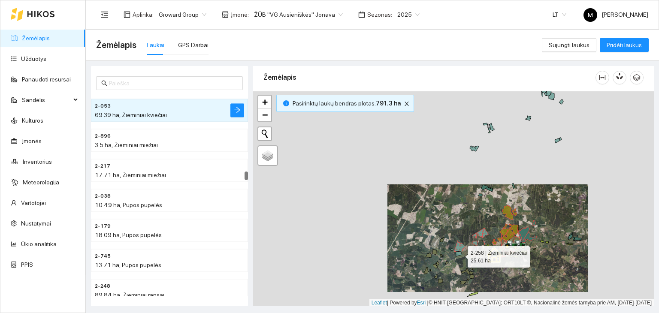
click at [460, 255] on icon at bounding box center [457, 254] width 9 height 5
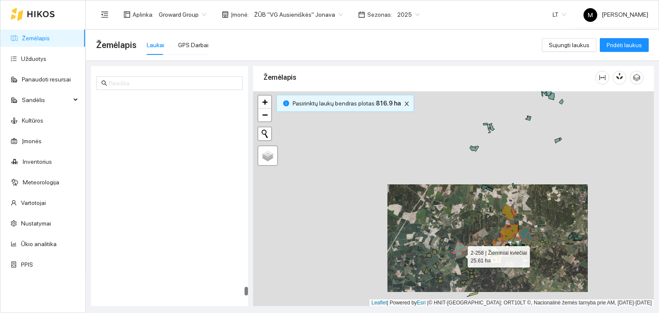
scroll to position [5048, 0]
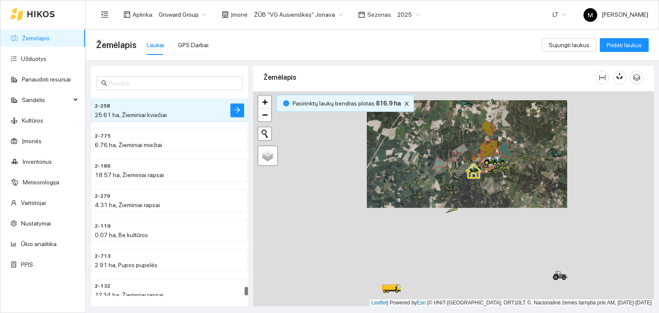
drag, startPoint x: 462, startPoint y: 265, endPoint x: 439, endPoint y: 179, distance: 89.2
click at [439, 179] on div at bounding box center [453, 199] width 401 height 216
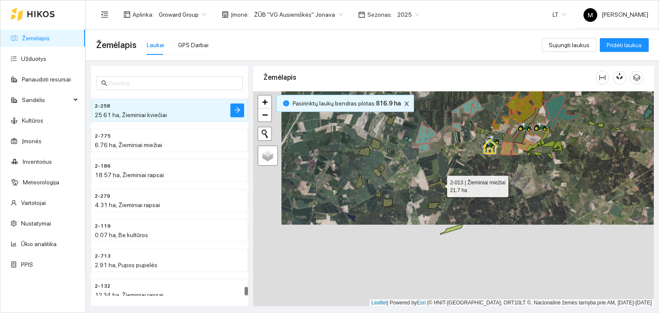
click at [443, 184] on icon at bounding box center [437, 184] width 18 height 12
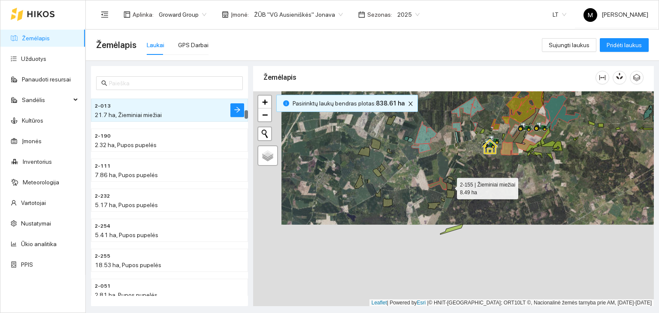
click at [448, 188] on icon at bounding box center [450, 186] width 6 height 8
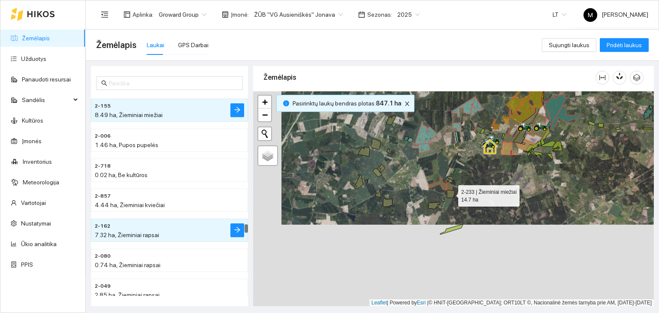
click at [449, 196] on icon at bounding box center [451, 194] width 9 height 8
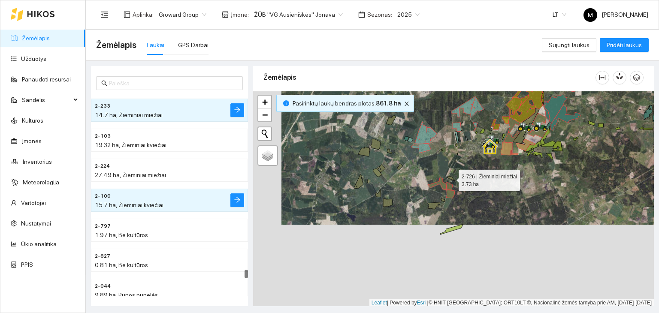
click at [449, 177] on icon at bounding box center [451, 178] width 7 height 5
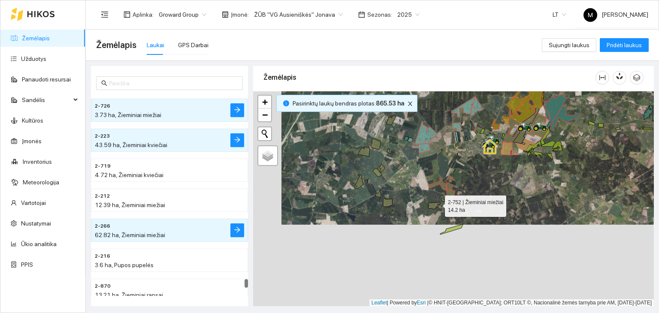
click at [437, 204] on icon at bounding box center [434, 206] width 12 height 7
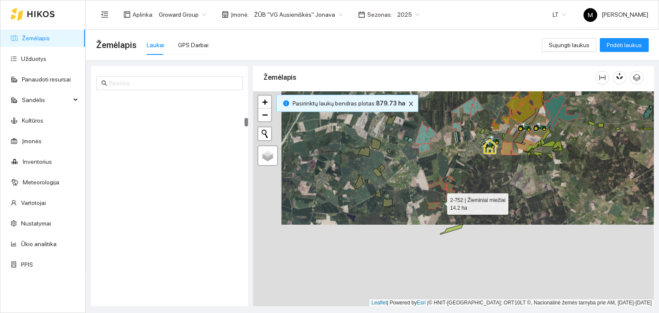
scroll to position [601, 0]
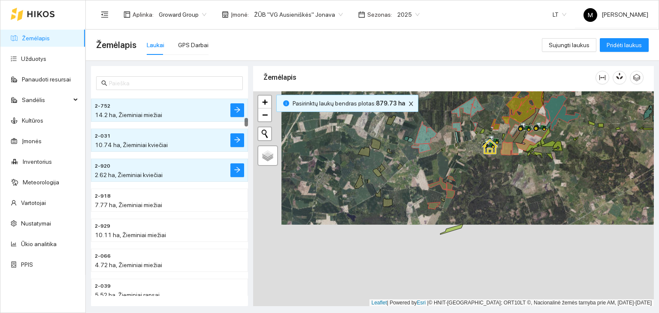
click at [444, 202] on div at bounding box center [453, 199] width 401 height 216
click at [443, 200] on icon at bounding box center [443, 200] width 4 height 3
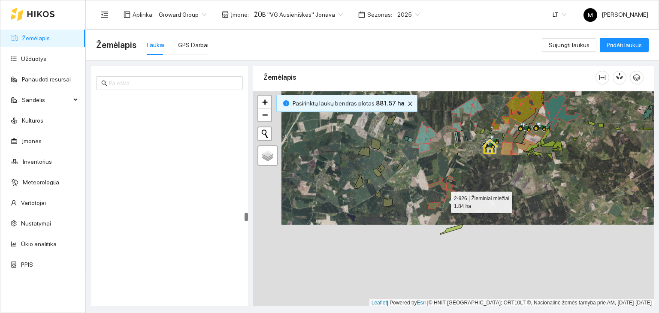
scroll to position [3095, 0]
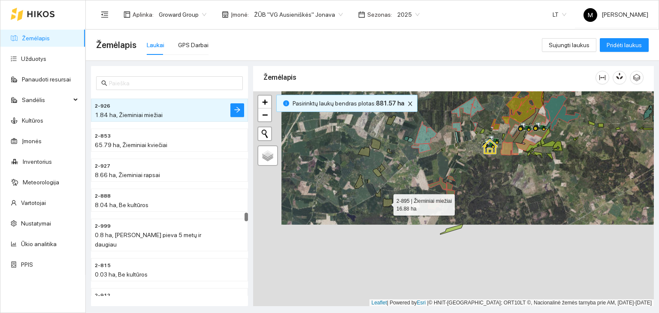
click at [386, 203] on icon at bounding box center [387, 203] width 9 height 8
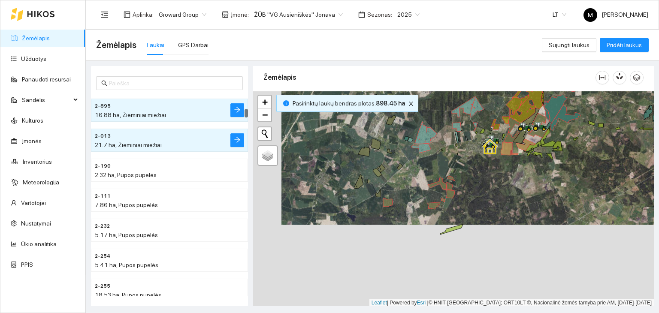
click at [377, 192] on div at bounding box center [453, 199] width 401 height 216
click at [377, 194] on icon at bounding box center [379, 193] width 6 height 8
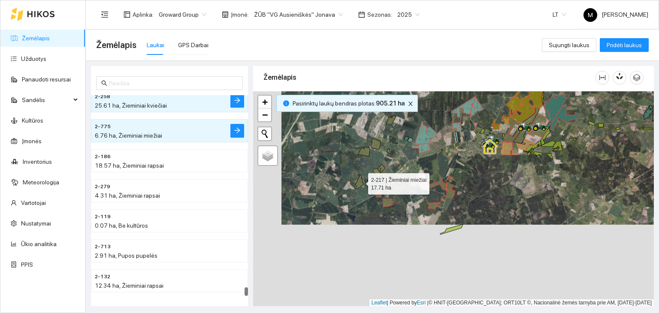
click at [361, 182] on icon at bounding box center [359, 182] width 9 height 14
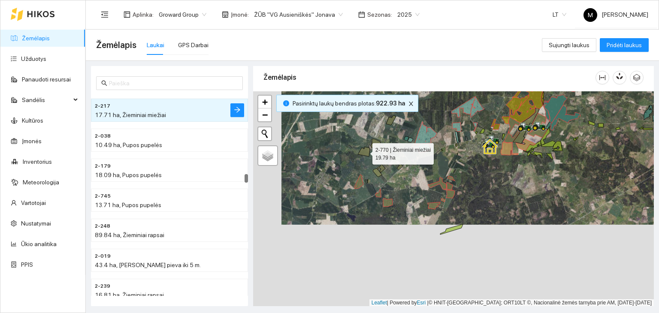
drag, startPoint x: 362, startPoint y: 152, endPoint x: 367, endPoint y: 148, distance: 6.4
click at [362, 152] on icon at bounding box center [364, 151] width 12 height 9
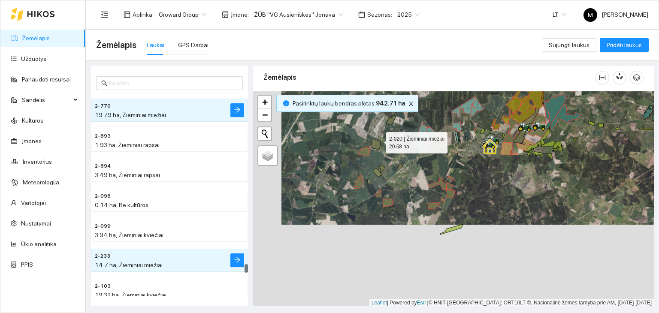
click at [379, 140] on icon at bounding box center [376, 144] width 10 height 11
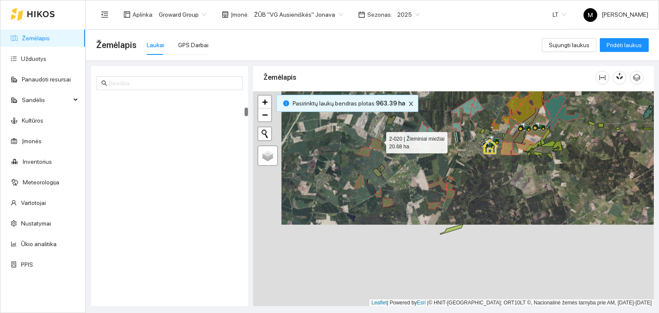
scroll to position [331, 0]
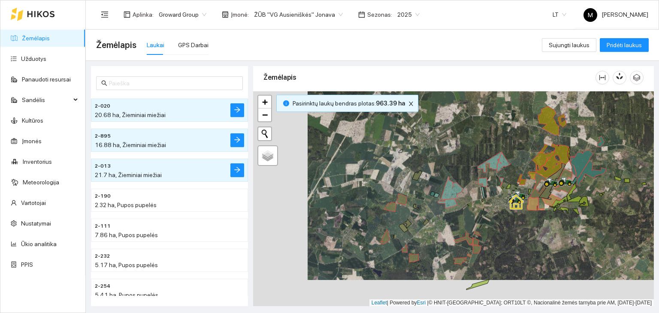
click at [414, 180] on div at bounding box center [453, 199] width 401 height 216
click at [417, 173] on icon at bounding box center [418, 176] width 10 height 10
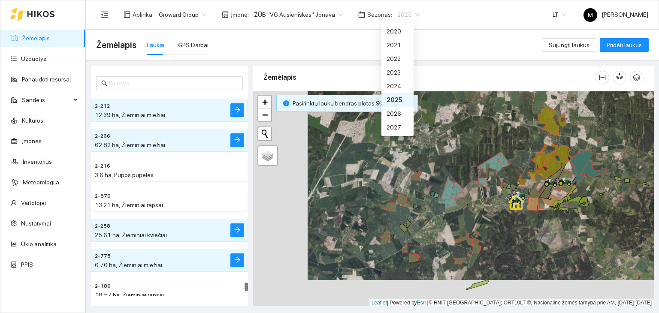
click at [404, 14] on span "2025" at bounding box center [409, 14] width 22 height 13
click at [404, 111] on div "2026" at bounding box center [398, 114] width 32 height 14
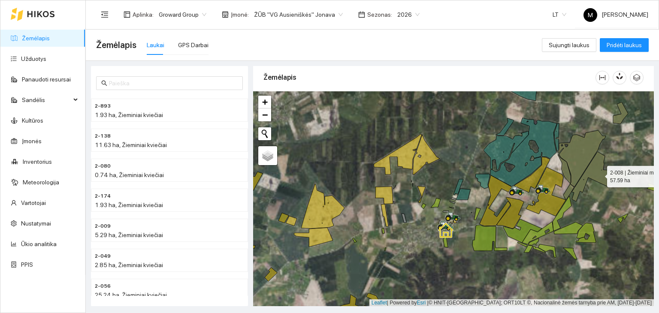
click at [595, 170] on icon at bounding box center [602, 177] width 60 height 50
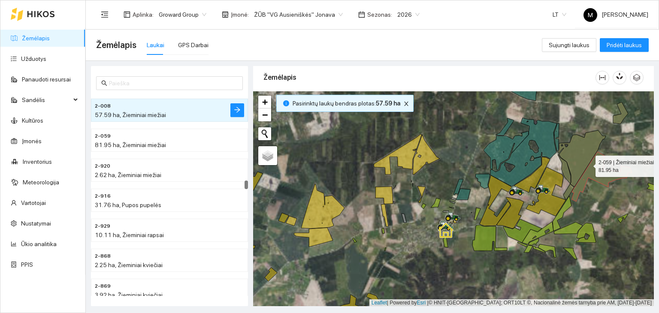
click at [588, 164] on icon at bounding box center [582, 159] width 48 height 57
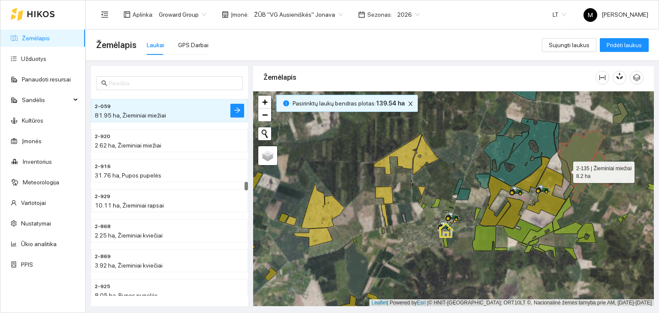
click at [567, 170] on icon at bounding box center [564, 169] width 13 height 29
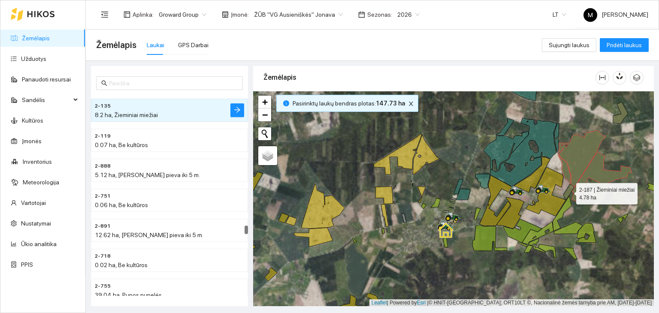
click at [571, 189] on icon at bounding box center [569, 192] width 11 height 16
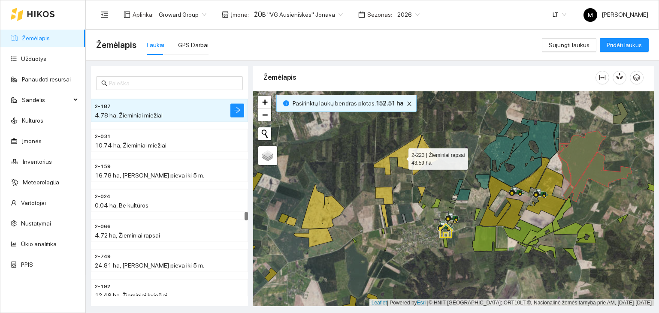
click at [400, 152] on icon at bounding box center [398, 155] width 48 height 40
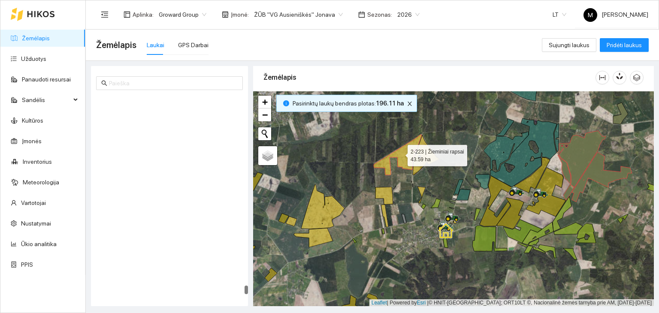
scroll to position [4948, 0]
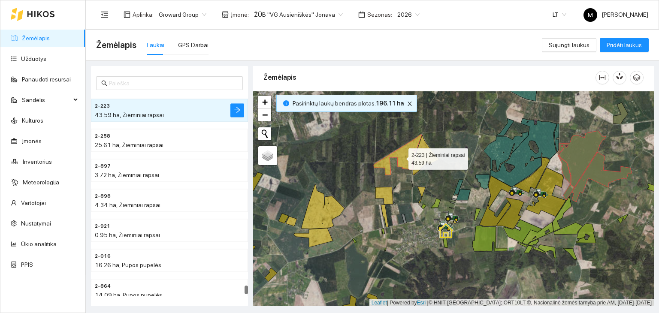
click at [401, 152] on icon at bounding box center [398, 155] width 48 height 40
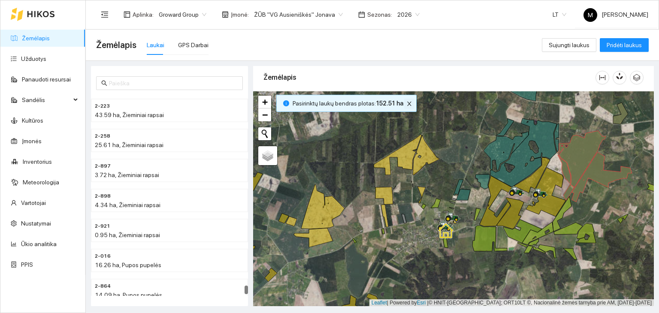
click at [408, 105] on icon "close" at bounding box center [410, 104] width 6 height 6
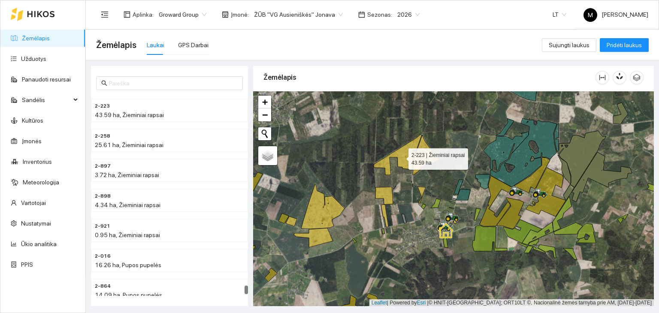
click at [403, 151] on icon at bounding box center [398, 155] width 48 height 40
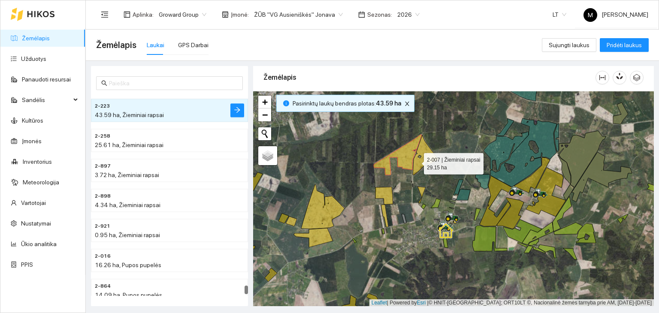
click at [417, 161] on icon at bounding box center [426, 155] width 27 height 40
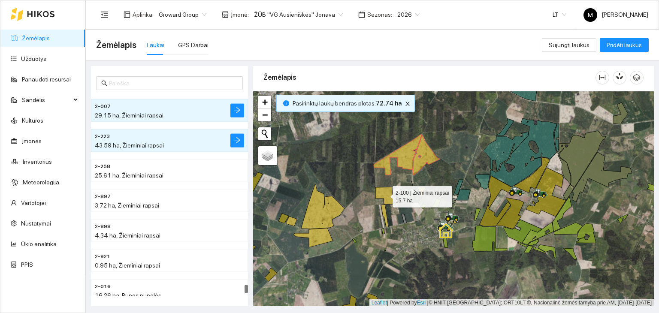
click at [386, 193] on icon at bounding box center [385, 196] width 18 height 18
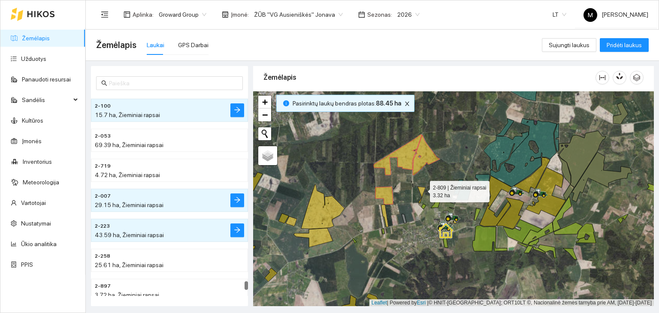
click at [422, 189] on icon at bounding box center [422, 195] width 8 height 17
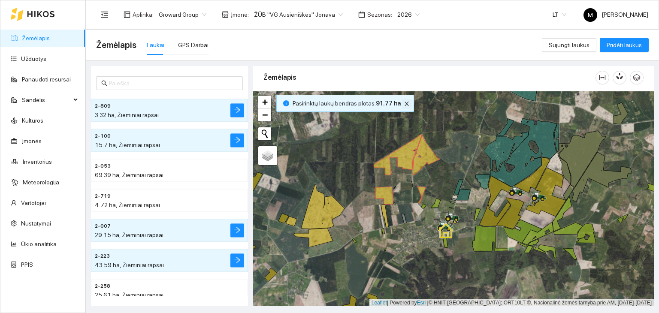
click at [404, 105] on icon "close" at bounding box center [407, 104] width 6 height 6
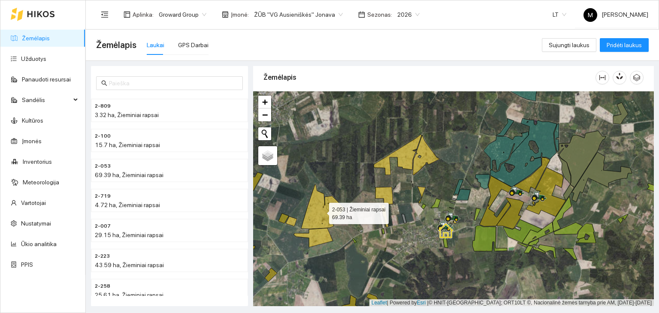
click at [324, 214] on icon at bounding box center [322, 207] width 43 height 45
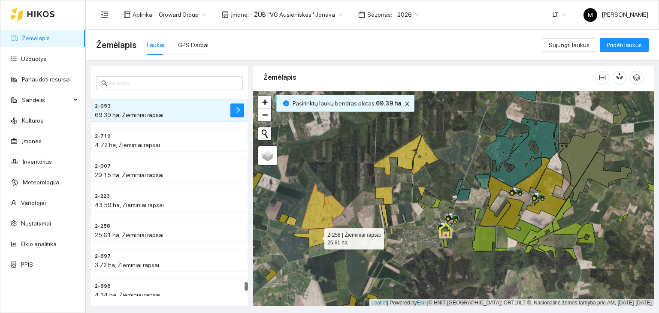
click at [314, 237] on icon at bounding box center [313, 237] width 39 height 19
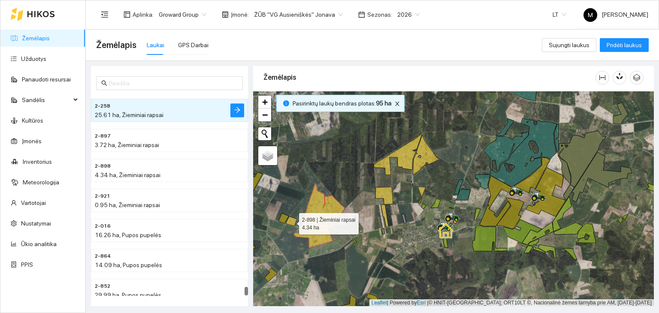
click at [292, 220] on icon at bounding box center [291, 222] width 11 height 10
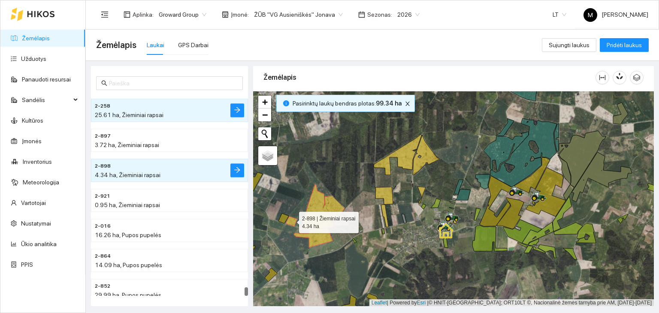
scroll to position [4988, 0]
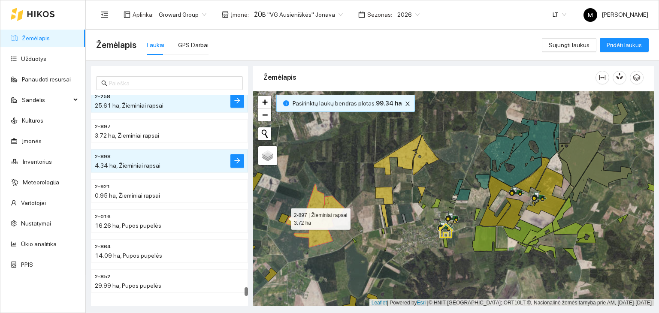
click at [282, 216] on icon at bounding box center [284, 219] width 10 height 10
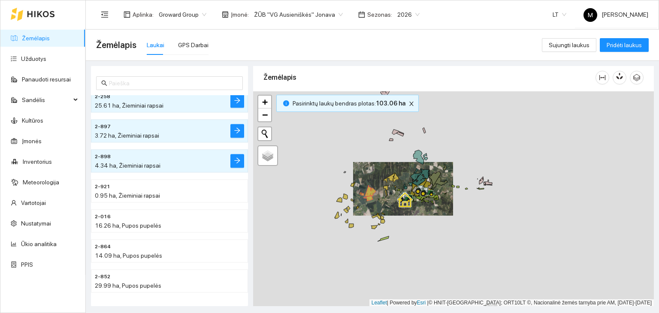
drag, startPoint x: 326, startPoint y: 169, endPoint x: 391, endPoint y: 185, distance: 66.8
click at [391, 185] on div at bounding box center [453, 199] width 401 height 216
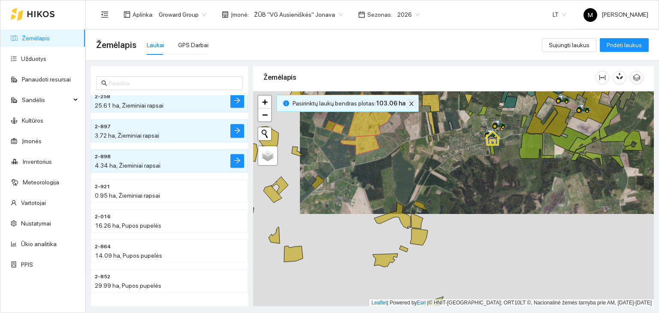
click at [409, 102] on icon "close" at bounding box center [412, 104] width 6 height 6
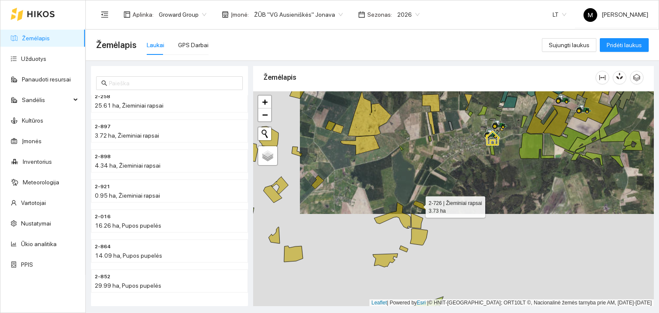
click at [418, 205] on icon at bounding box center [420, 205] width 14 height 9
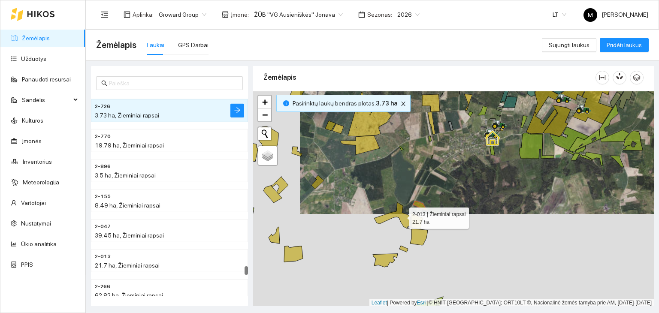
click at [402, 216] on icon at bounding box center [392, 216] width 36 height 26
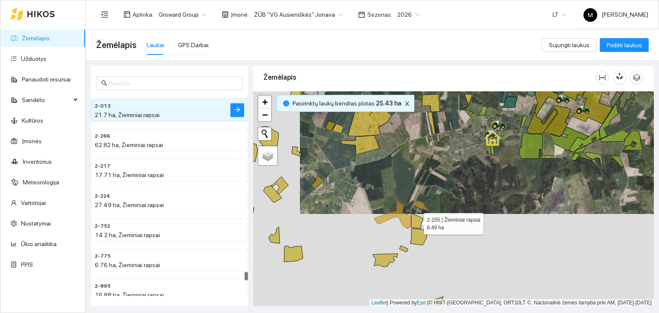
click at [416, 225] on icon at bounding box center [417, 220] width 12 height 15
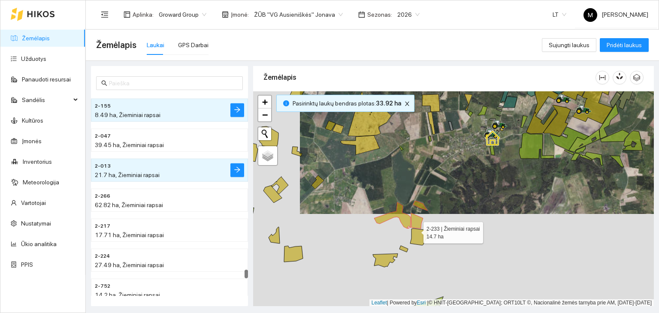
click at [416, 234] on icon at bounding box center [419, 237] width 18 height 17
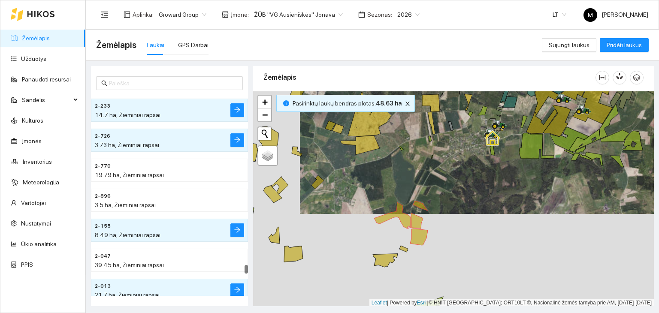
click at [400, 252] on div at bounding box center [453, 199] width 401 height 216
click at [405, 249] on icon at bounding box center [404, 249] width 9 height 6
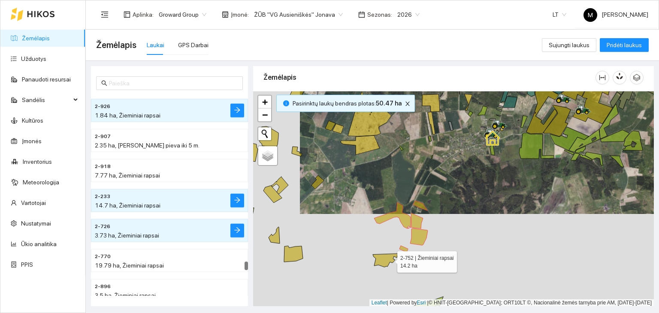
click at [387, 261] on icon at bounding box center [385, 260] width 25 height 13
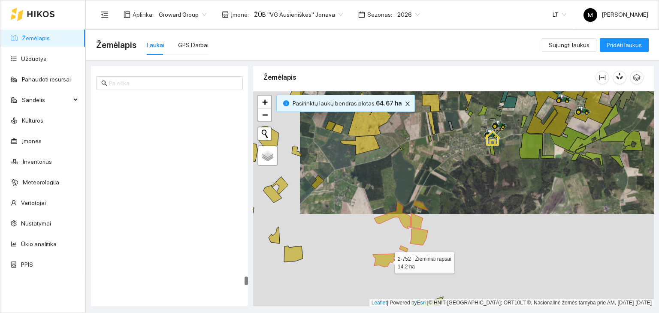
scroll to position [4709, 0]
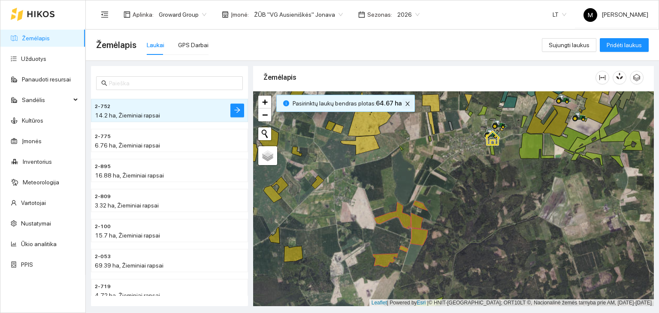
click at [405, 101] on icon "close" at bounding box center [408, 104] width 6 height 6
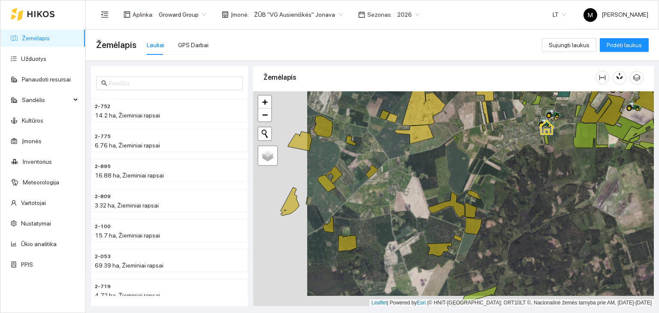
drag, startPoint x: 353, startPoint y: 197, endPoint x: 409, endPoint y: 185, distance: 57.2
click at [408, 185] on div at bounding box center [453, 199] width 401 height 216
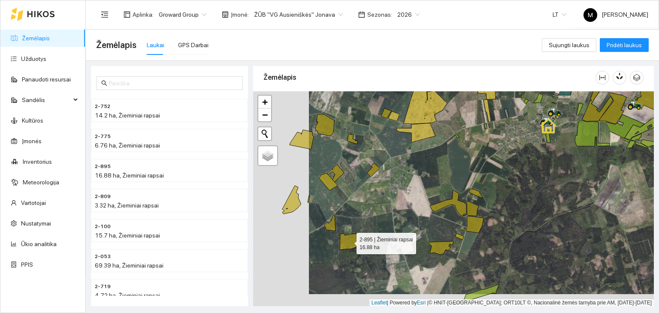
click at [355, 243] on icon at bounding box center [349, 242] width 19 height 16
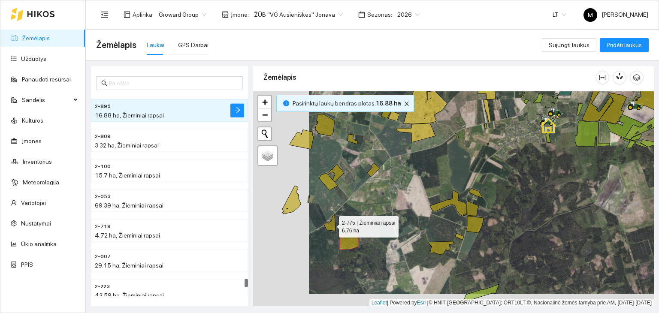
click at [330, 225] on icon at bounding box center [330, 223] width 11 height 16
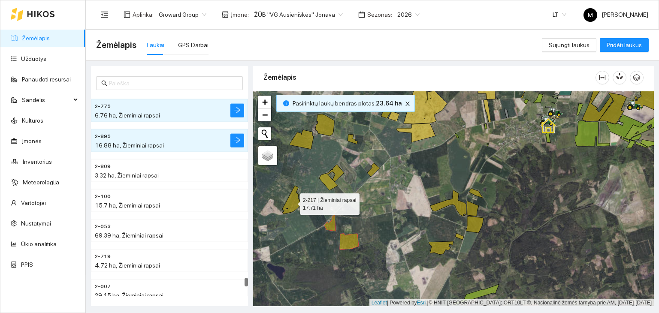
drag, startPoint x: 290, startPoint y: 203, endPoint x: 316, endPoint y: 193, distance: 28.4
click at [290, 203] on icon at bounding box center [291, 200] width 18 height 28
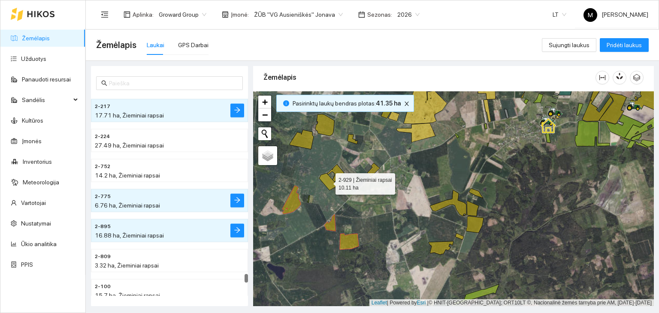
click at [328, 182] on icon at bounding box center [328, 181] width 18 height 17
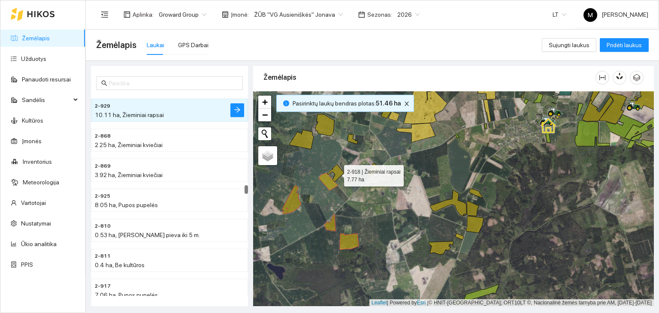
click at [338, 170] on icon at bounding box center [335, 173] width 17 height 18
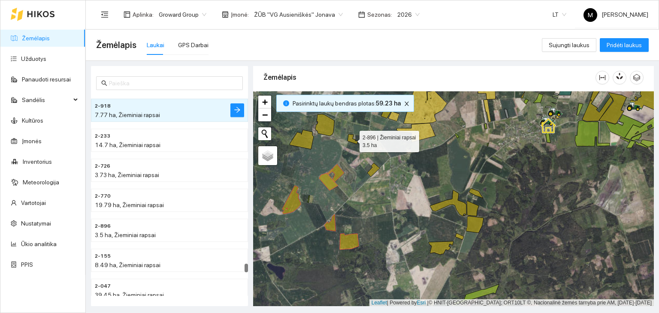
click at [349, 140] on icon at bounding box center [353, 139] width 10 height 10
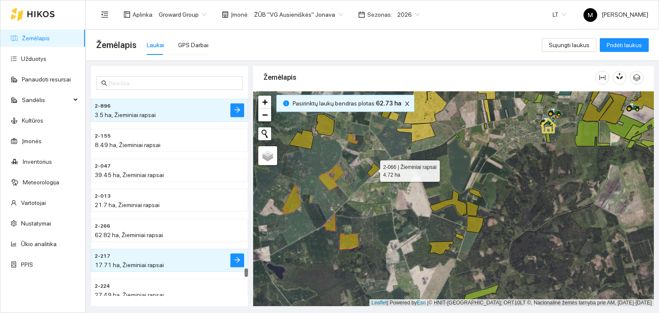
click at [373, 169] on icon at bounding box center [374, 170] width 12 height 14
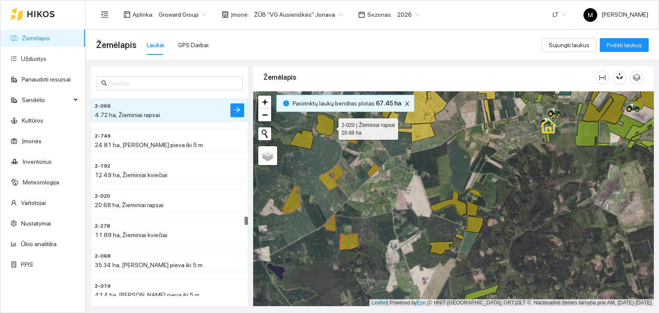
click at [331, 127] on icon at bounding box center [325, 125] width 19 height 22
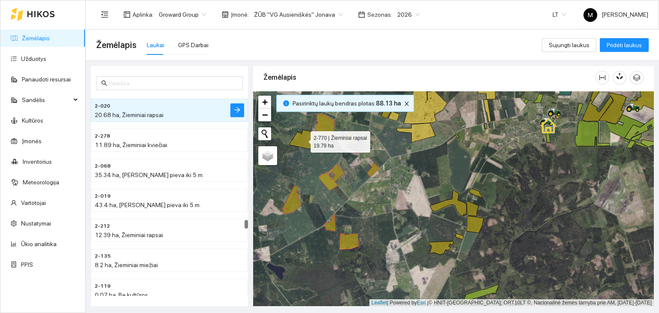
click at [308, 138] on icon at bounding box center [302, 139] width 24 height 19
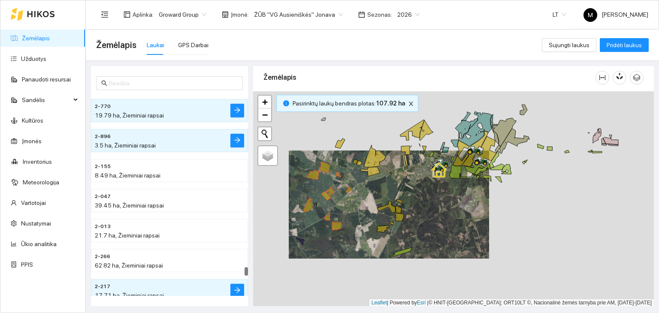
drag, startPoint x: 341, startPoint y: 124, endPoint x: 342, endPoint y: 160, distance: 36.1
click at [342, 160] on div at bounding box center [453, 199] width 401 height 216
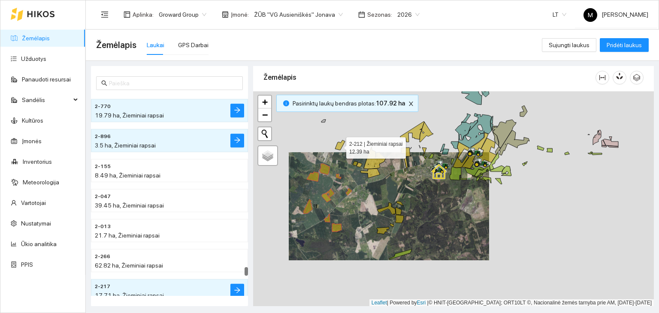
click at [339, 146] on icon at bounding box center [340, 145] width 10 height 10
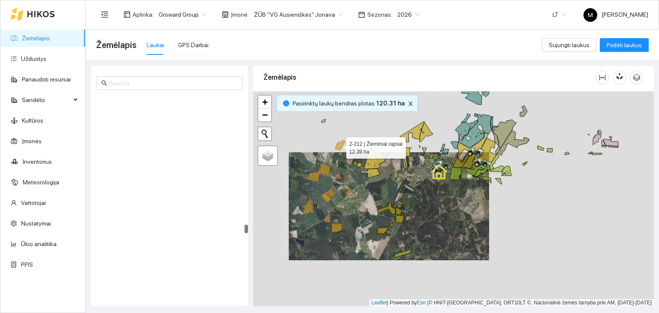
scroll to position [3359, 0]
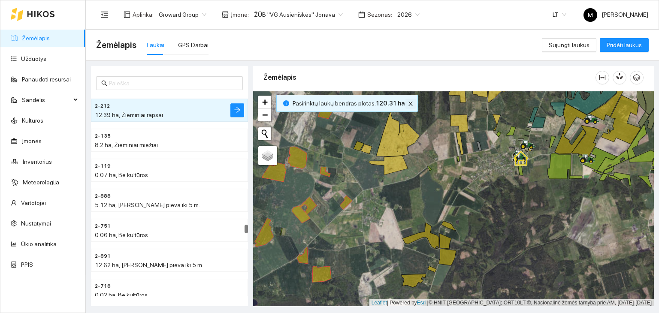
click at [408, 104] on icon "close" at bounding box center [411, 104] width 6 height 6
